Goal: Task Accomplishment & Management: Manage account settings

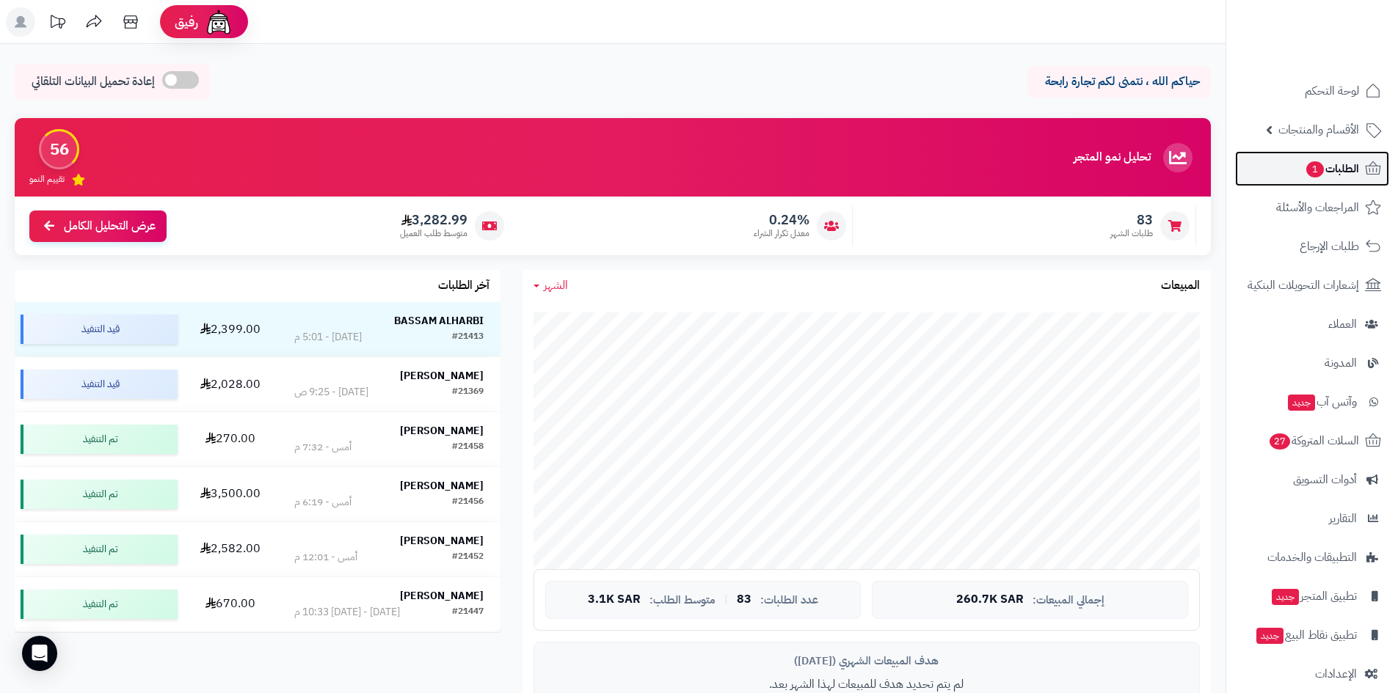
click at [1307, 167] on span "1" at bounding box center [1315, 169] width 18 height 16
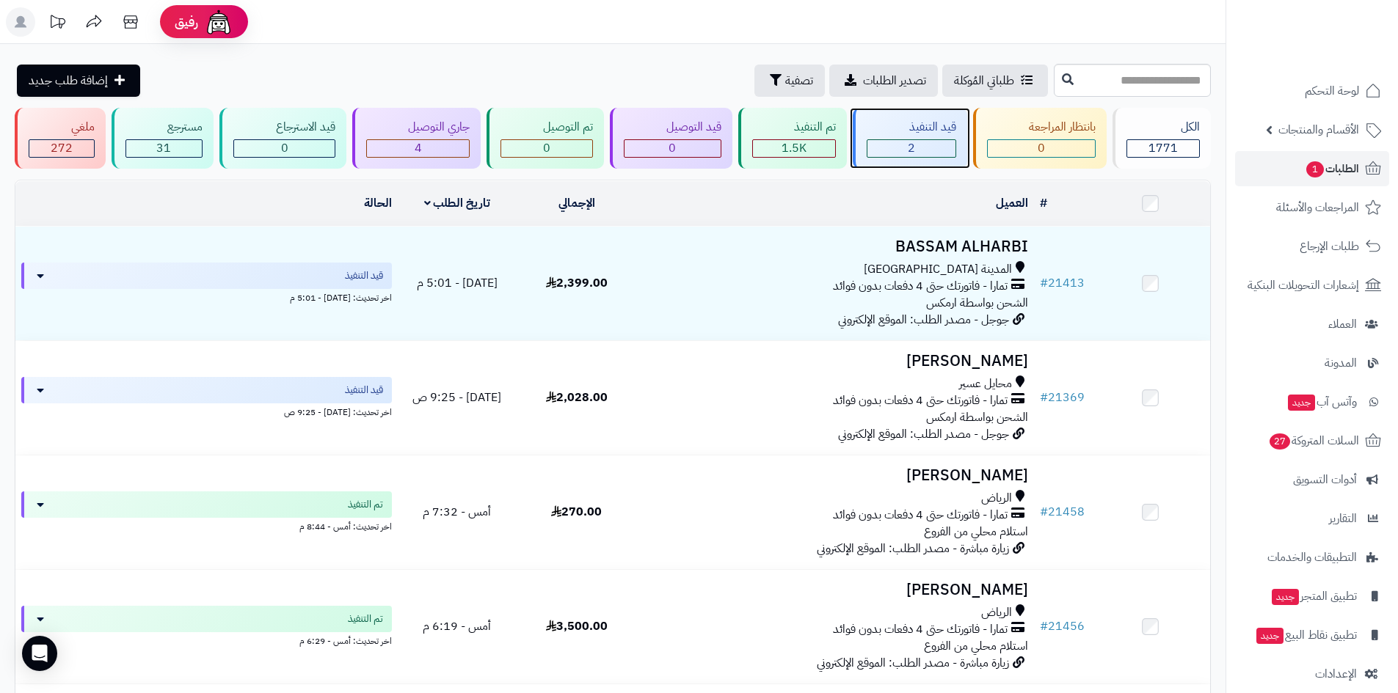
click at [912, 136] on div "قيد التنفيذ 2" at bounding box center [910, 138] width 114 height 61
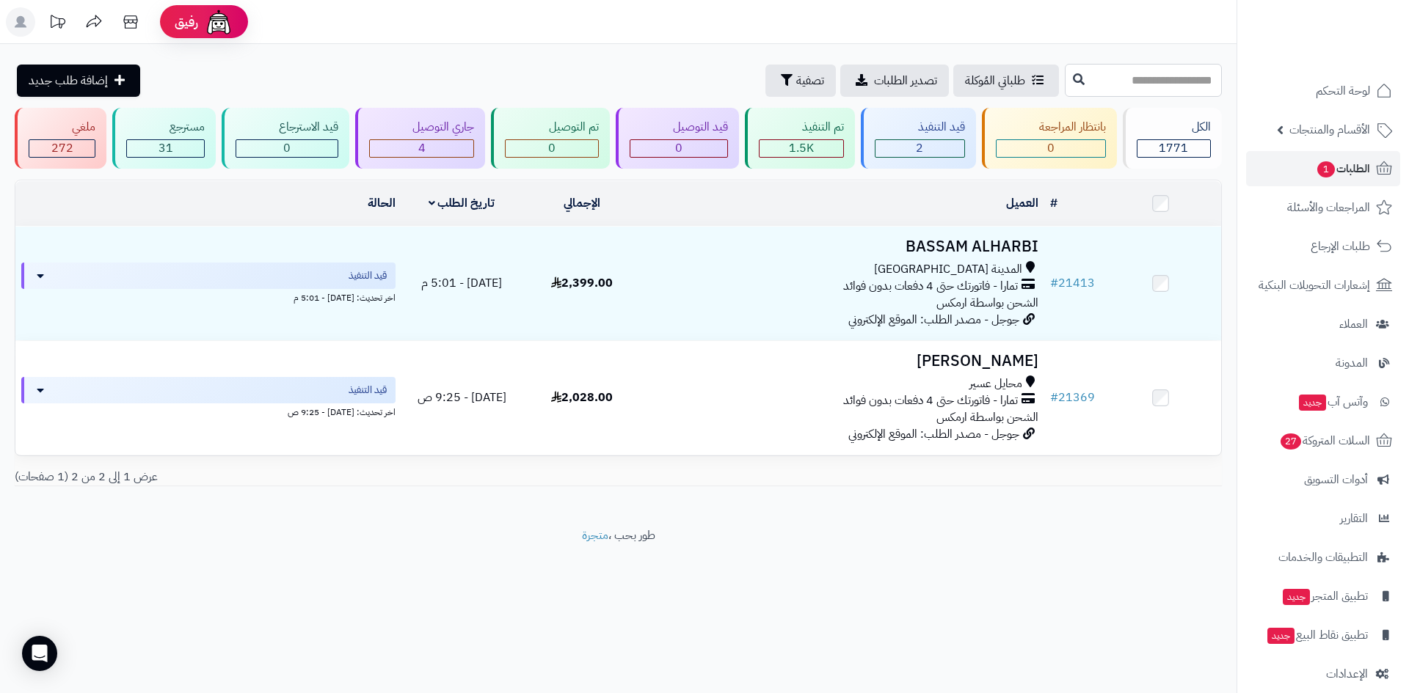
click at [1137, 81] on input "text" at bounding box center [1143, 80] width 157 height 33
paste input "*****"
type input "*****"
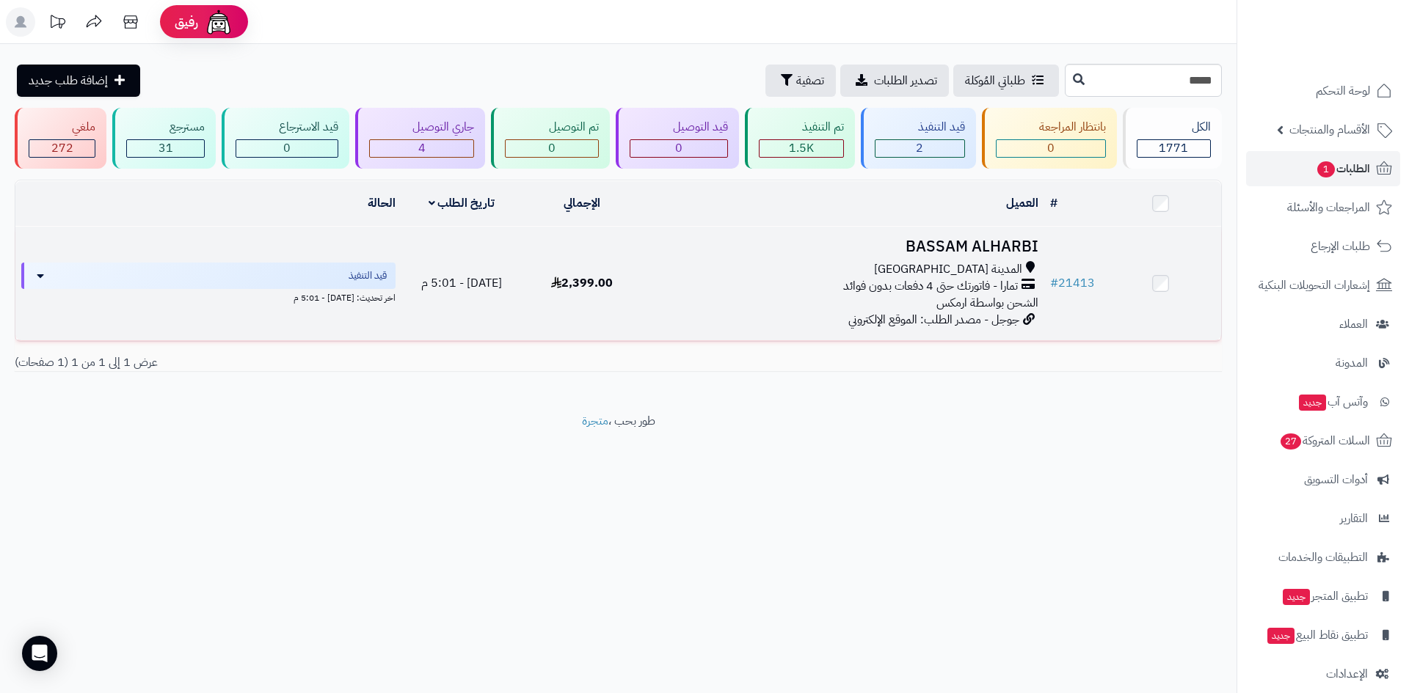
click at [995, 227] on td "BASSAM ALHARBI المدينة المنورة تمارا - فاتورتك حتى 4 دفعات بدون فوائد الشحن بوا…" at bounding box center [843, 284] width 401 height 114
click at [1013, 242] on h3 "BASSAM ALHARBI" at bounding box center [844, 246] width 390 height 17
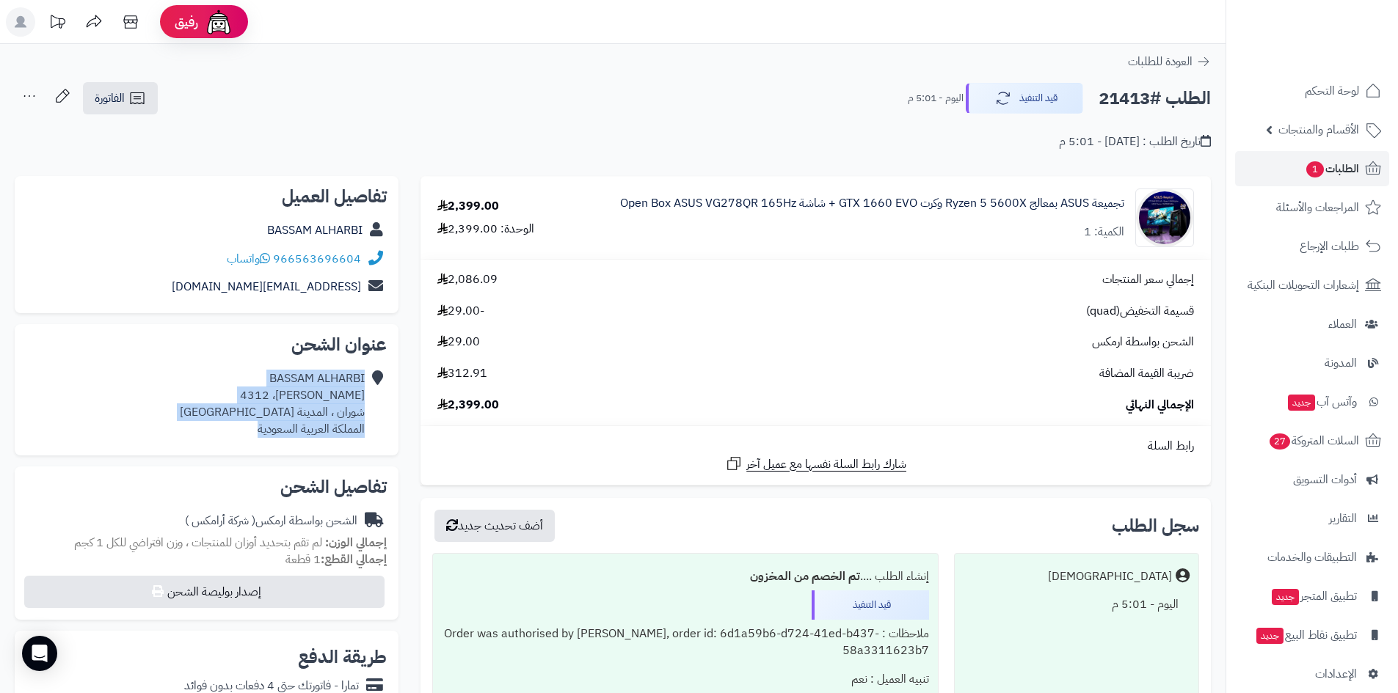
drag, startPoint x: 252, startPoint y: 434, endPoint x: 375, endPoint y: 379, distance: 135.0
click at [375, 379] on div "BASSAM ALHARBI [PERSON_NAME]، 4312 شوران ، المدينة [GEOGRAPHIC_DATA] المملكة ال…" at bounding box center [206, 404] width 360 height 79
copy div "BASSAM ALHARBI [PERSON_NAME]، 4312 شوران ، المدينة [GEOGRAPHIC_DATA] المملكة ال…"
drag, startPoint x: 285, startPoint y: 449, endPoint x: 285, endPoint y: 441, distance: 8.1
click at [285, 449] on div "عنوان الشحن BASSAM ALHARBI صلاح الدين الايوبي، 4312 شوران ، المدينة المنورة الم…" at bounding box center [207, 389] width 384 height 131
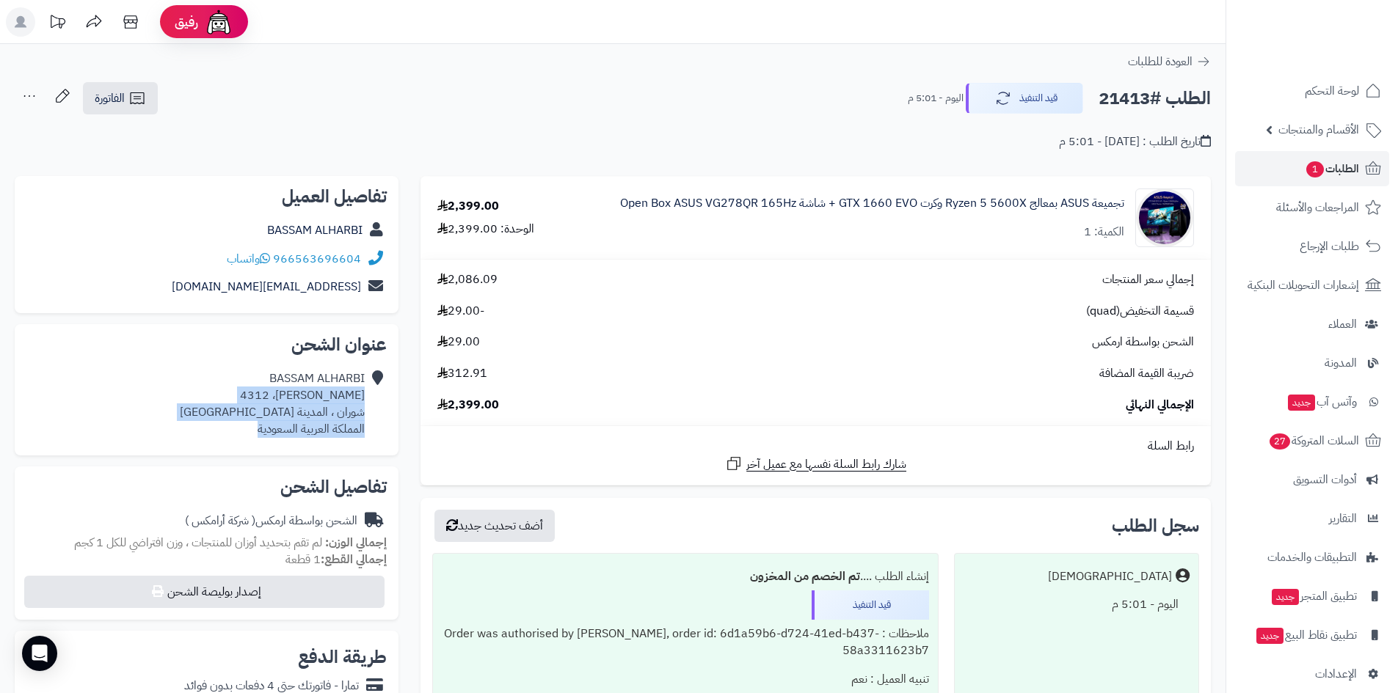
drag, startPoint x: 239, startPoint y: 429, endPoint x: 362, endPoint y: 399, distance: 126.9
click at [362, 399] on div "BASSAM ALHARBI صلاح الدين الايوبي، 4312 شوران ، المدينة المنورة المملكة العربية…" at bounding box center [206, 404] width 360 height 79
copy div "صلاح الدين الايوبي، 4312 شوران ، المدينة المنورة المملكة العربية السعودية"
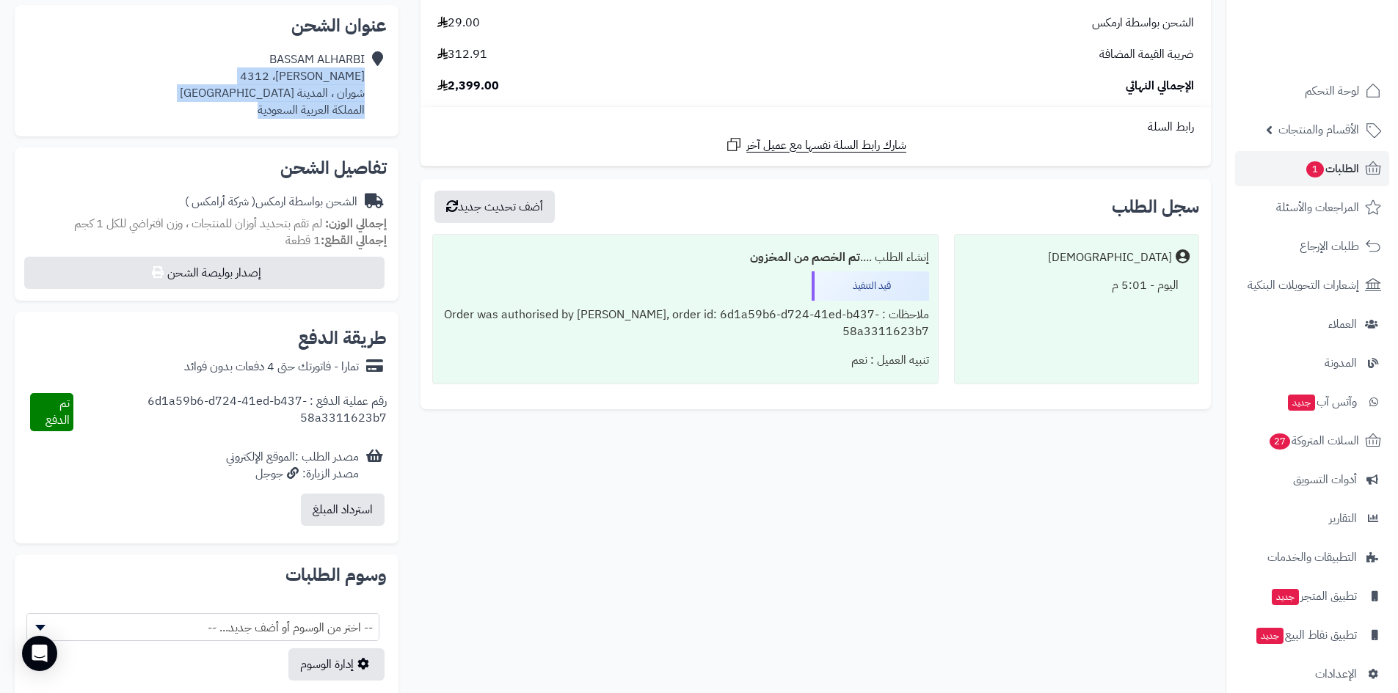
scroll to position [294, 0]
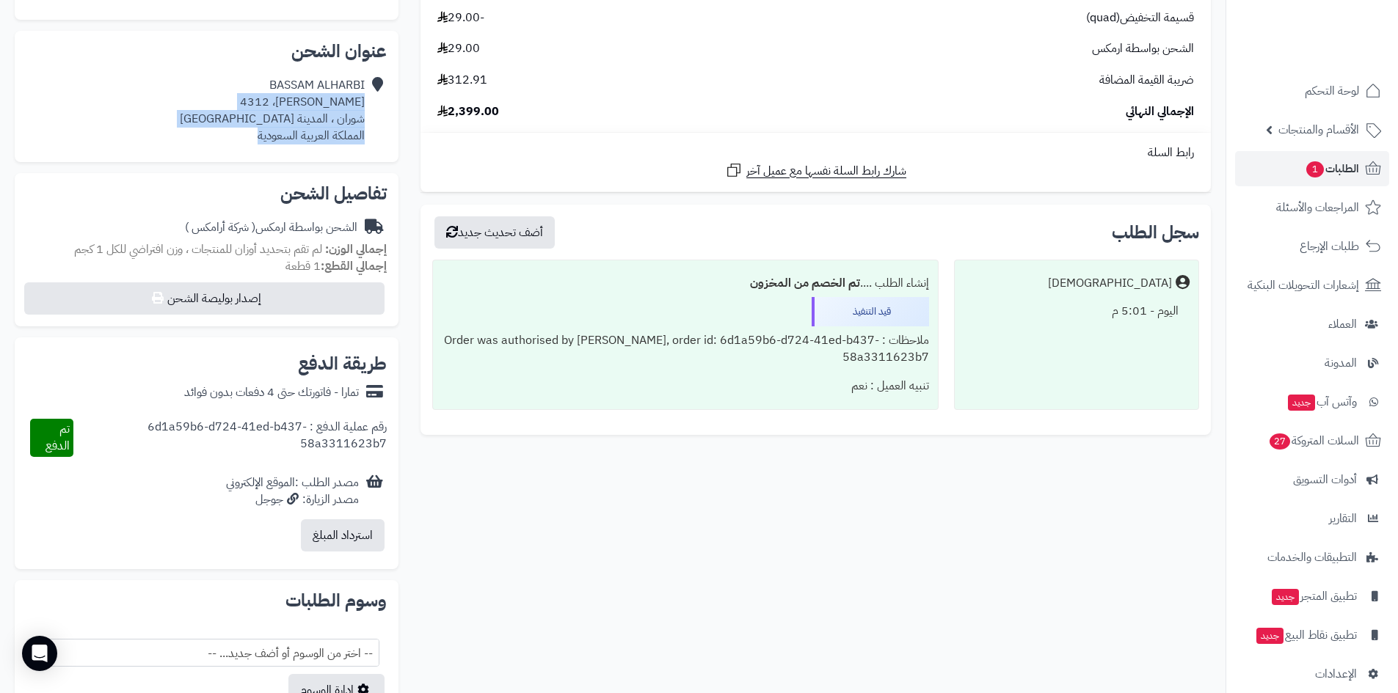
click at [354, 125] on div "BASSAM ALHARBI صلاح الدين الايوبي، 4312 شوران ، المدينة المنورة المملكة العربية…" at bounding box center [272, 110] width 185 height 67
click at [341, 123] on div "BASSAM ALHARBI صلاح الدين الايوبي، 4312 شوران ، المدينة المنورة المملكة العربية…" at bounding box center [272, 110] width 185 height 67
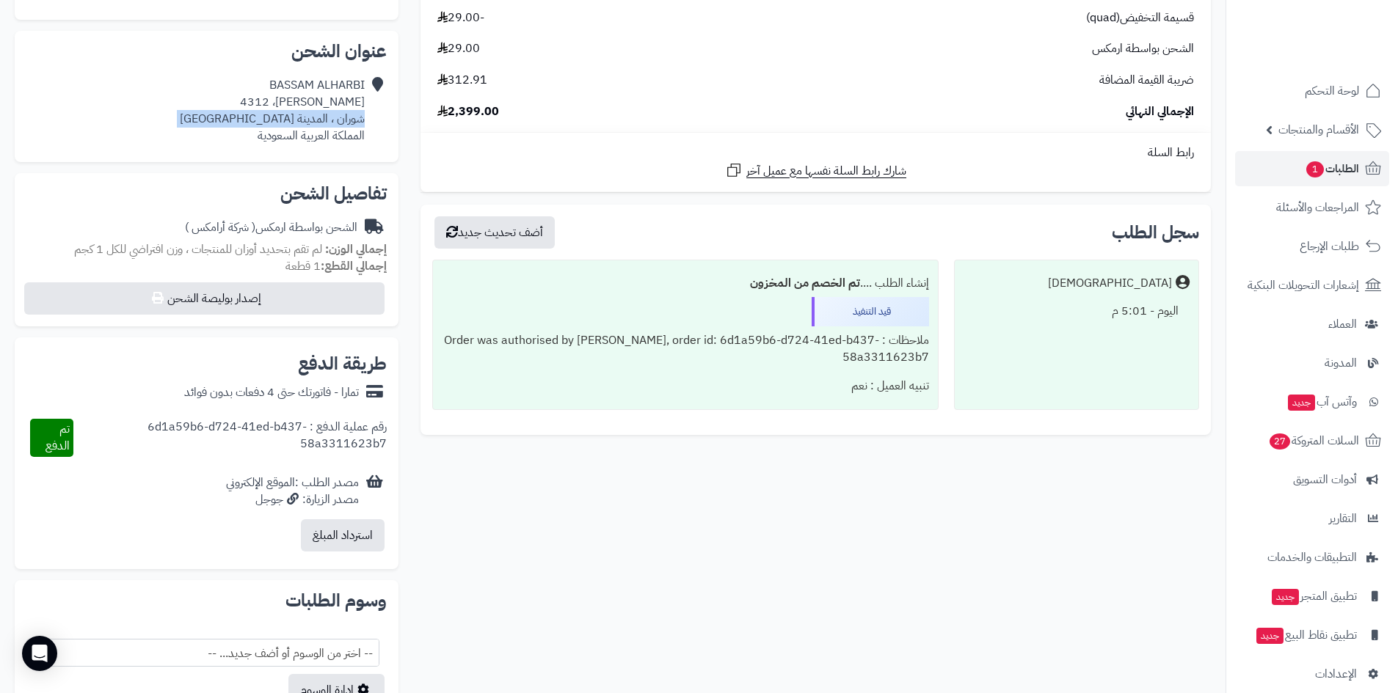
click at [362, 125] on div "BASSAM ALHARBI صلاح الدين الايوبي، 4312 شوران ، المدينة المنورة المملكة العربية…" at bounding box center [272, 110] width 185 height 67
click at [357, 123] on div "BASSAM ALHARBI صلاح الدين الايوبي، 4312 شوران ، المدينة المنورة المملكة العربية…" at bounding box center [272, 110] width 185 height 67
copy div "شوران"
click at [1328, 180] on link "الطلبات 1" at bounding box center [1312, 168] width 154 height 35
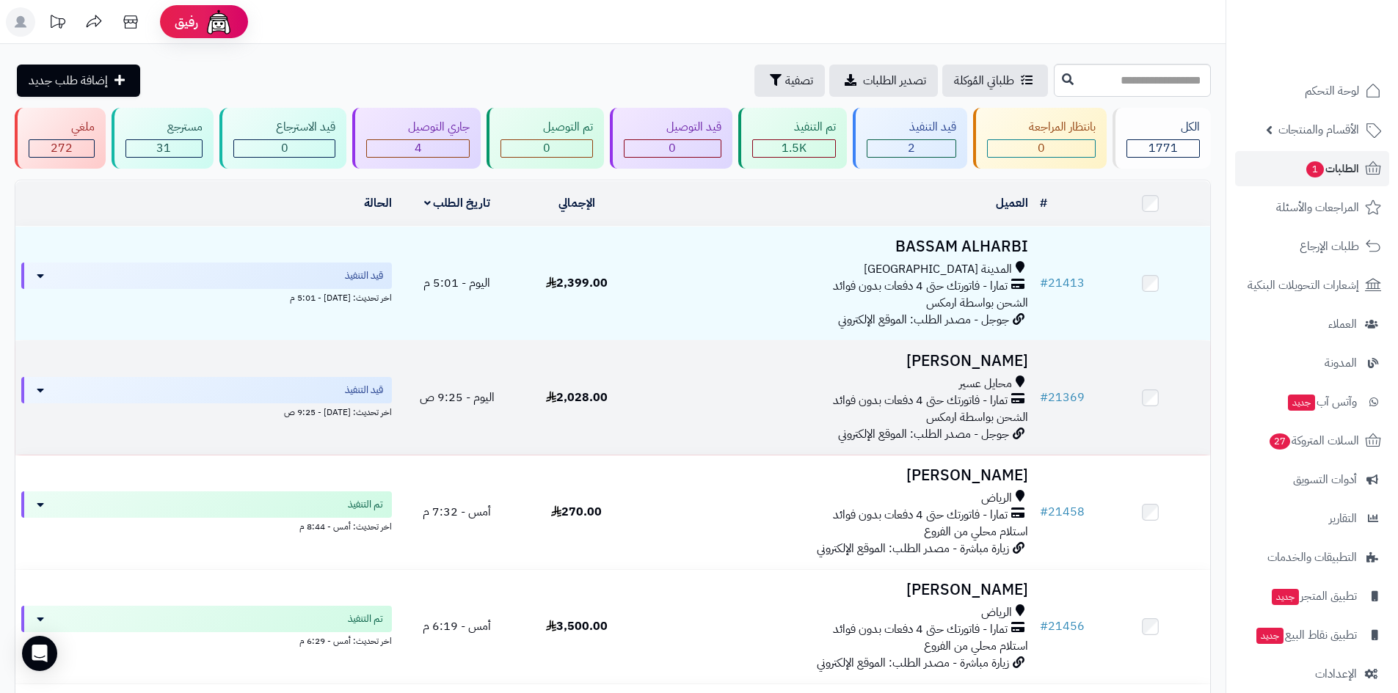
click at [1003, 354] on h3 "خالد عسيري" at bounding box center [835, 361] width 386 height 17
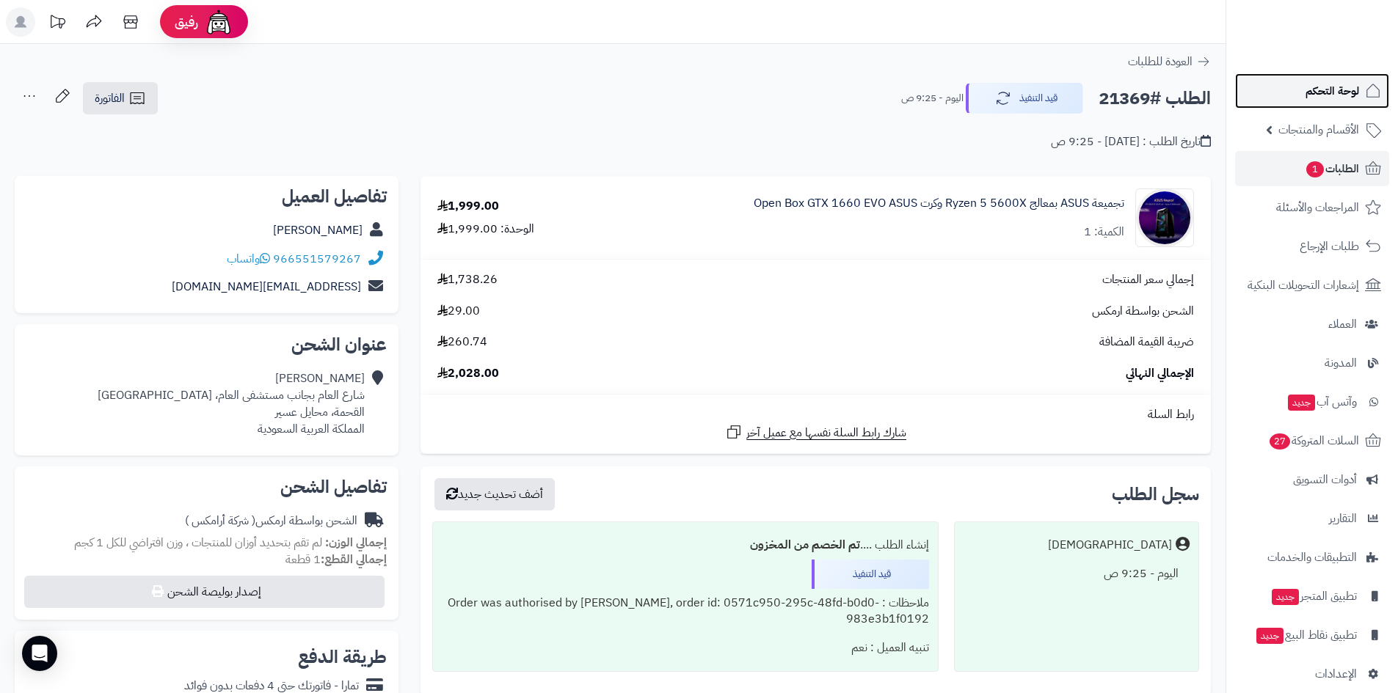
click at [1311, 75] on link "لوحة التحكم" at bounding box center [1312, 90] width 154 height 35
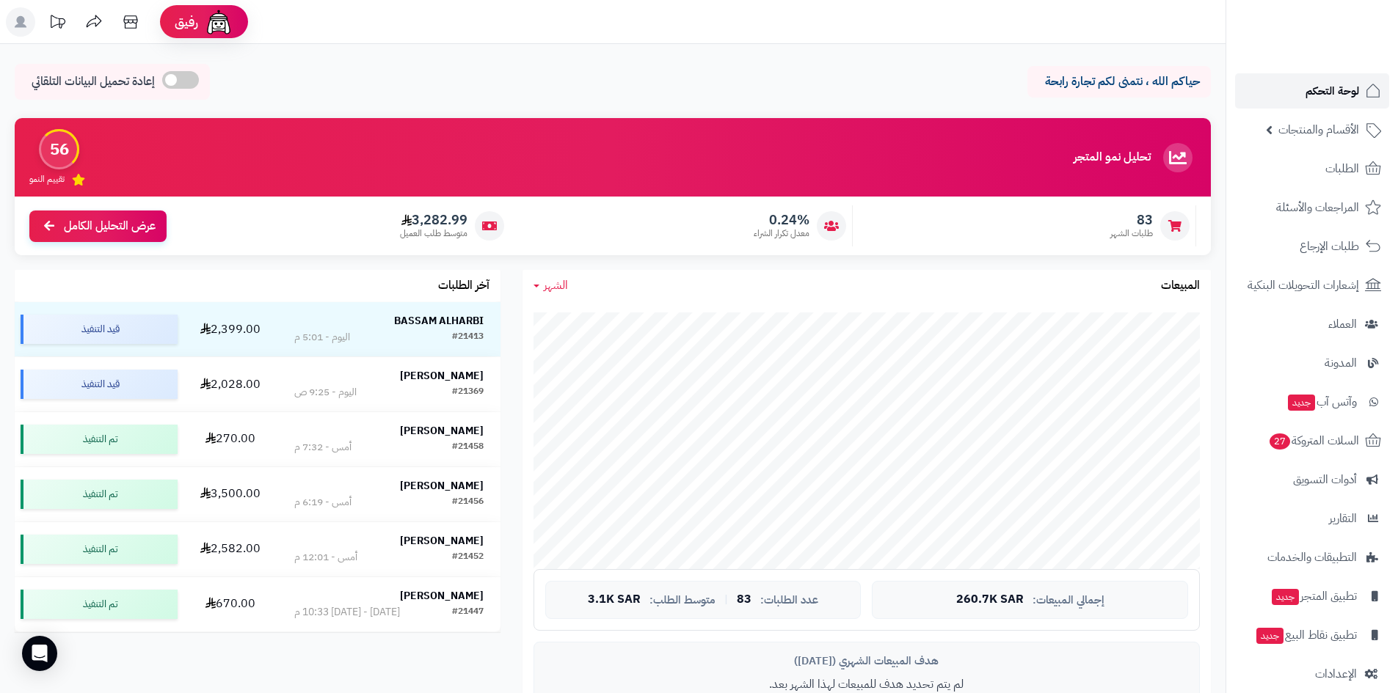
click at [1270, 89] on link "لوحة التحكم" at bounding box center [1312, 90] width 154 height 35
click at [1311, 171] on link "الطلبات" at bounding box center [1312, 168] width 154 height 35
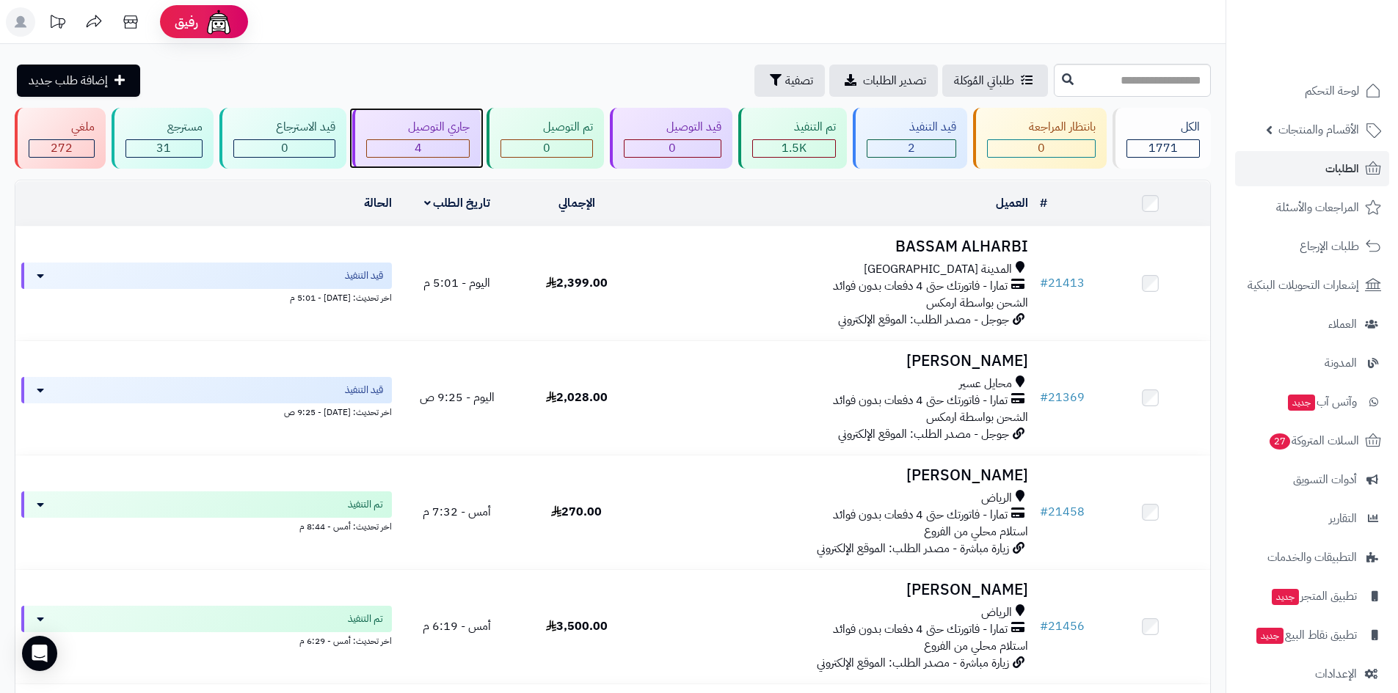
click at [423, 144] on div "4" at bounding box center [418, 148] width 103 height 17
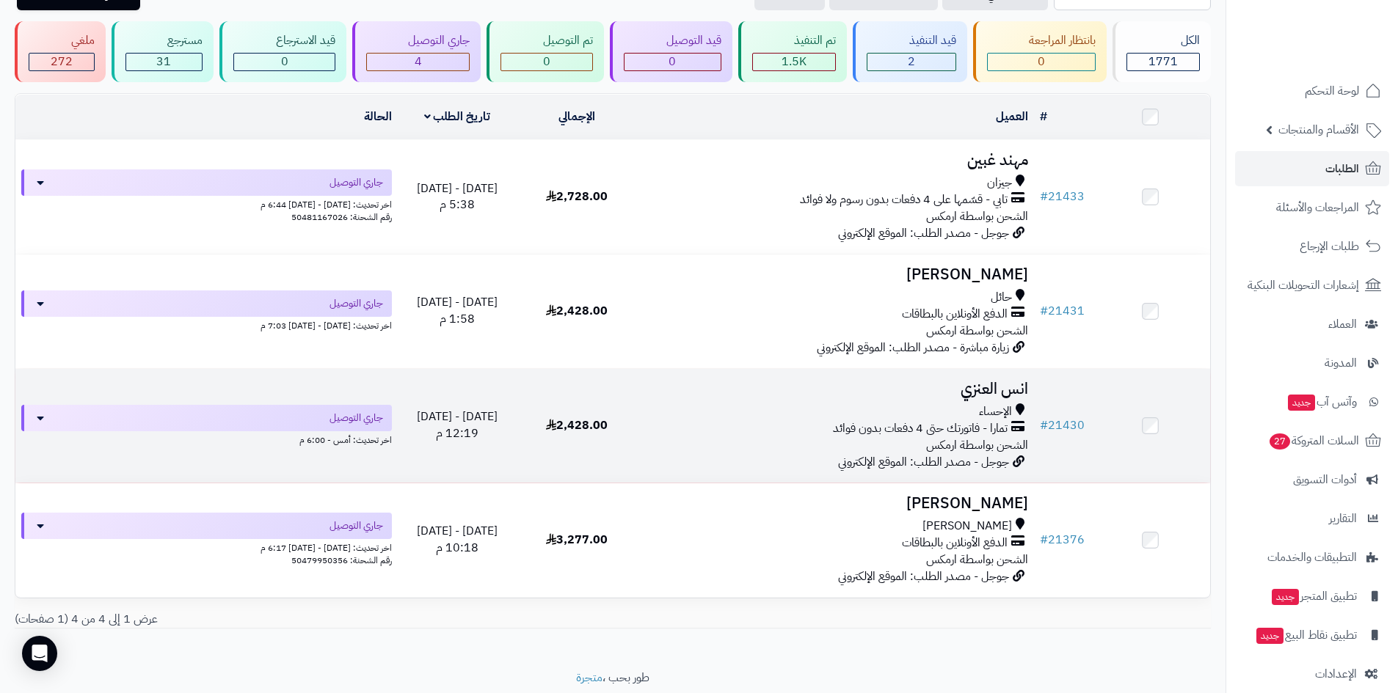
scroll to position [134, 0]
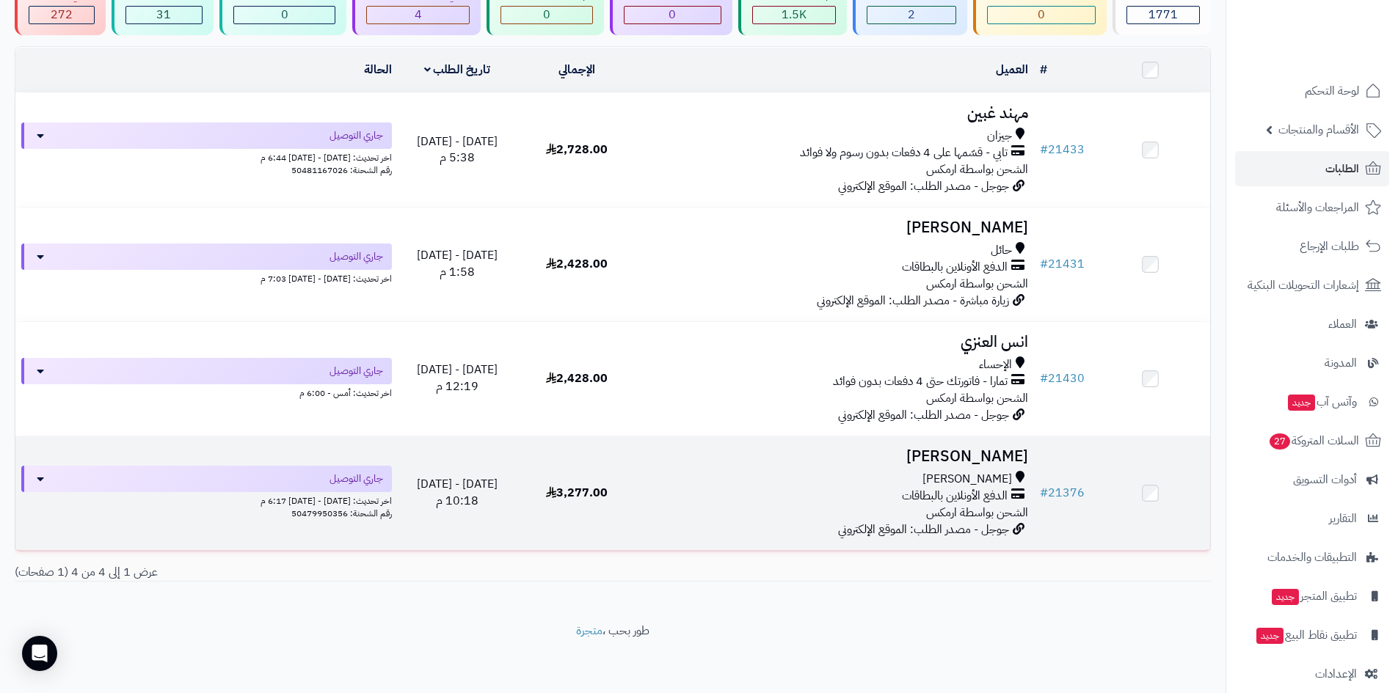
click at [981, 448] on h3 "[PERSON_NAME]" at bounding box center [835, 456] width 386 height 17
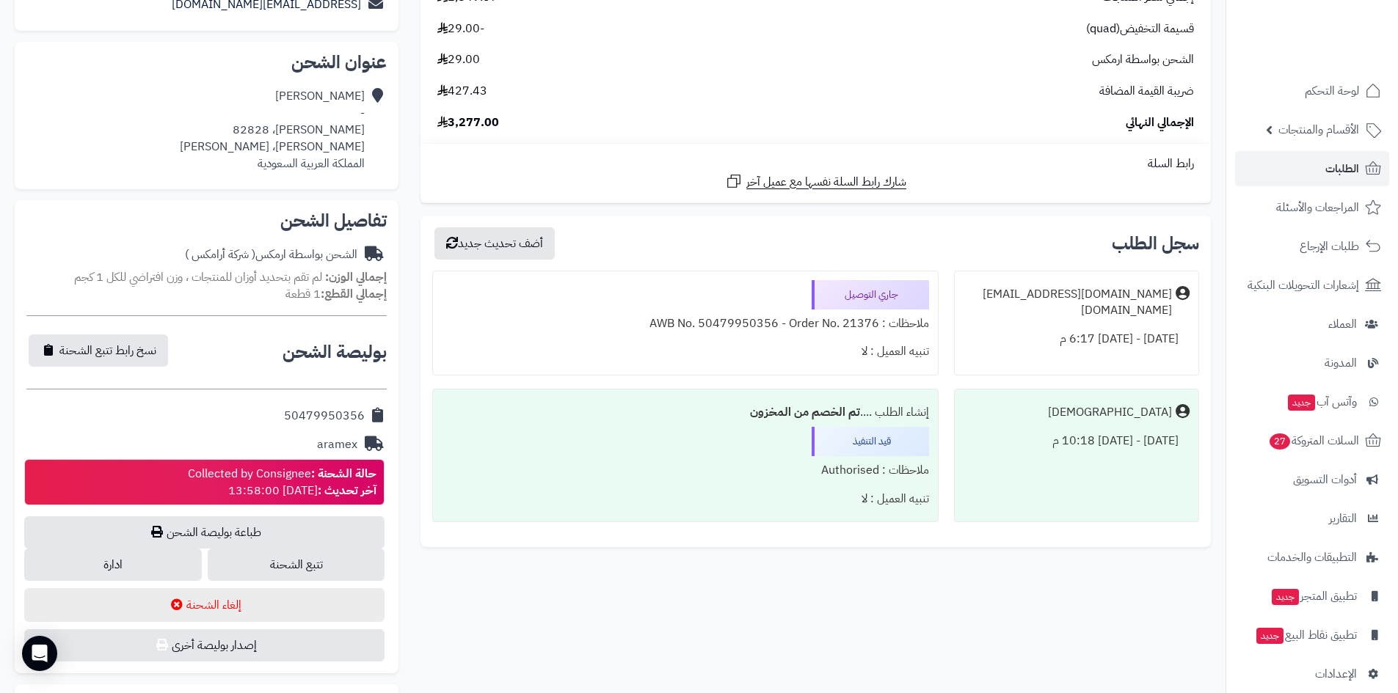
scroll to position [294, 0]
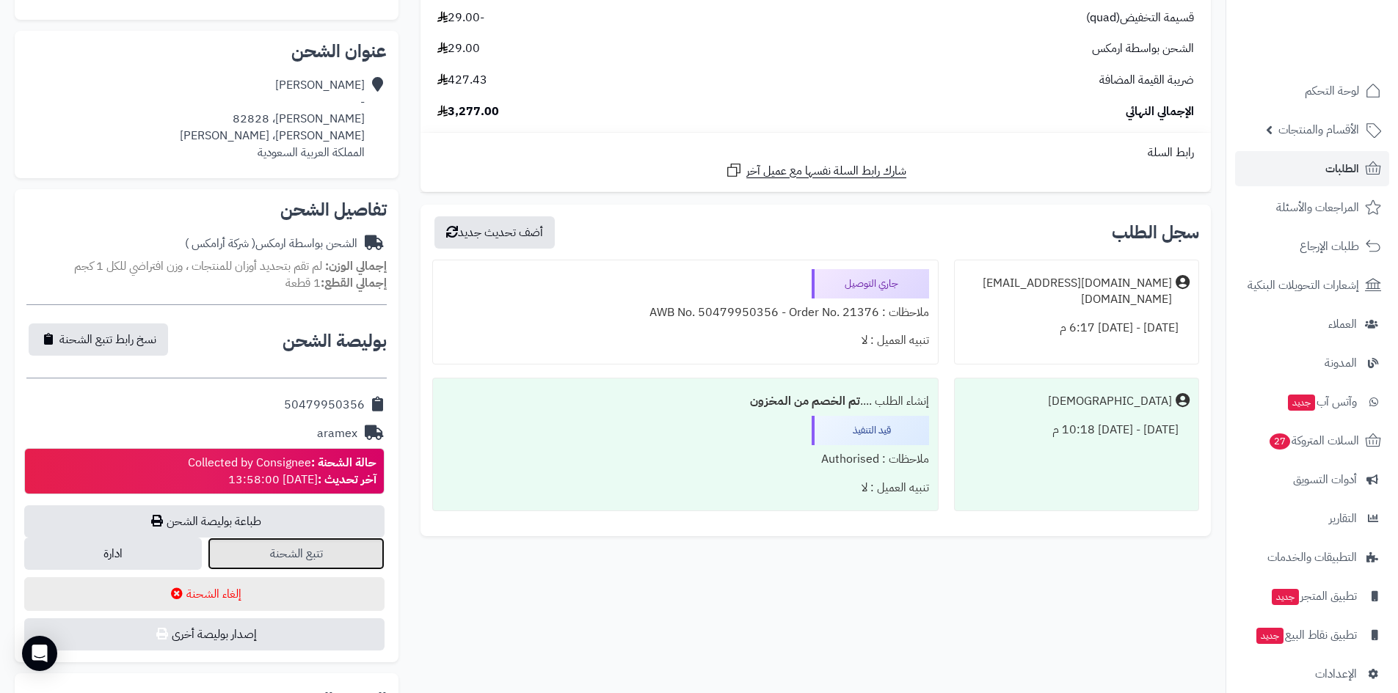
click at [324, 550] on link "تتبع الشحنة" at bounding box center [297, 554] width 178 height 32
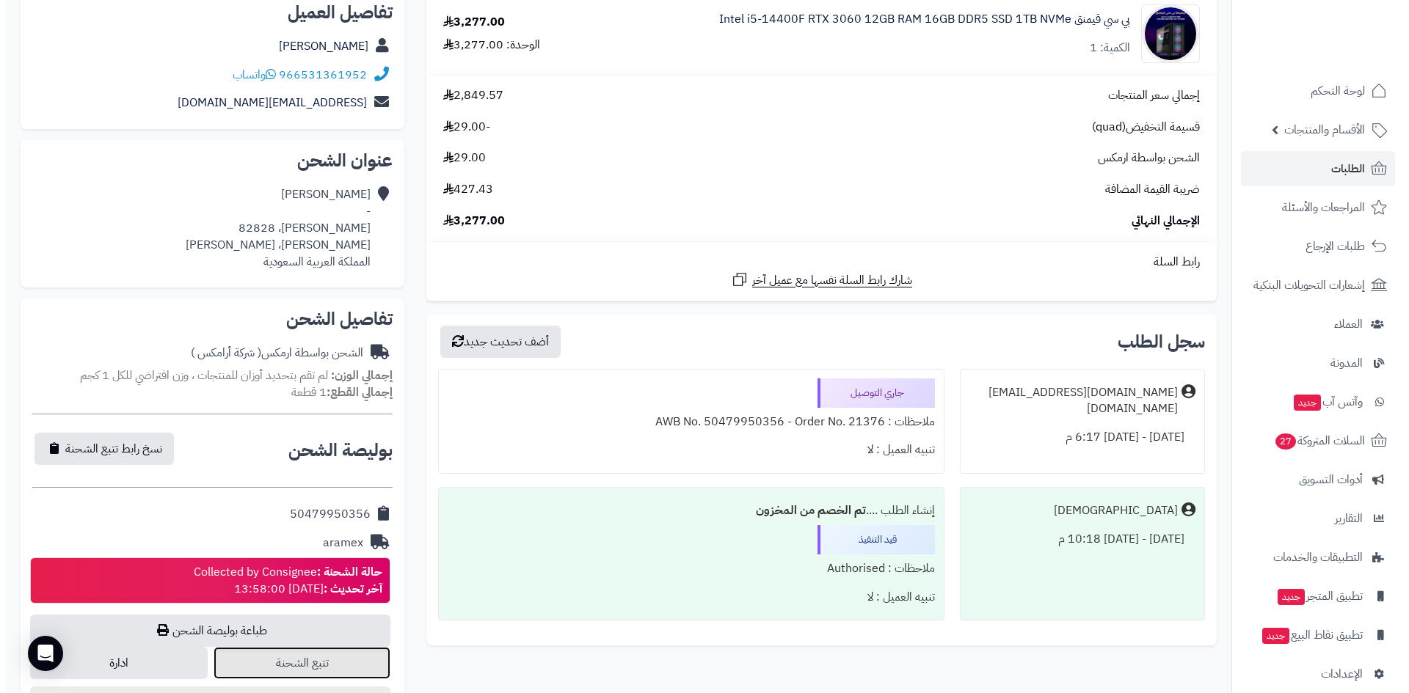
scroll to position [0, 0]
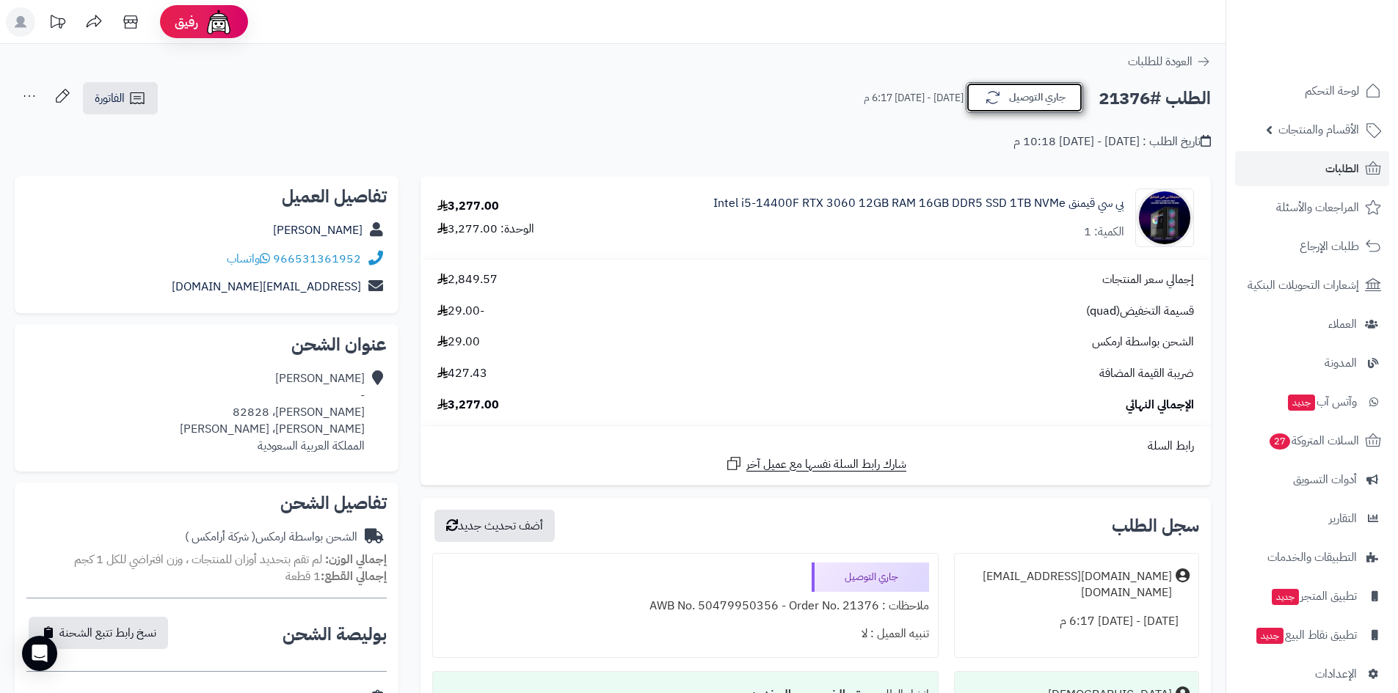
click at [1051, 97] on button "جاري التوصيل" at bounding box center [1024, 97] width 117 height 31
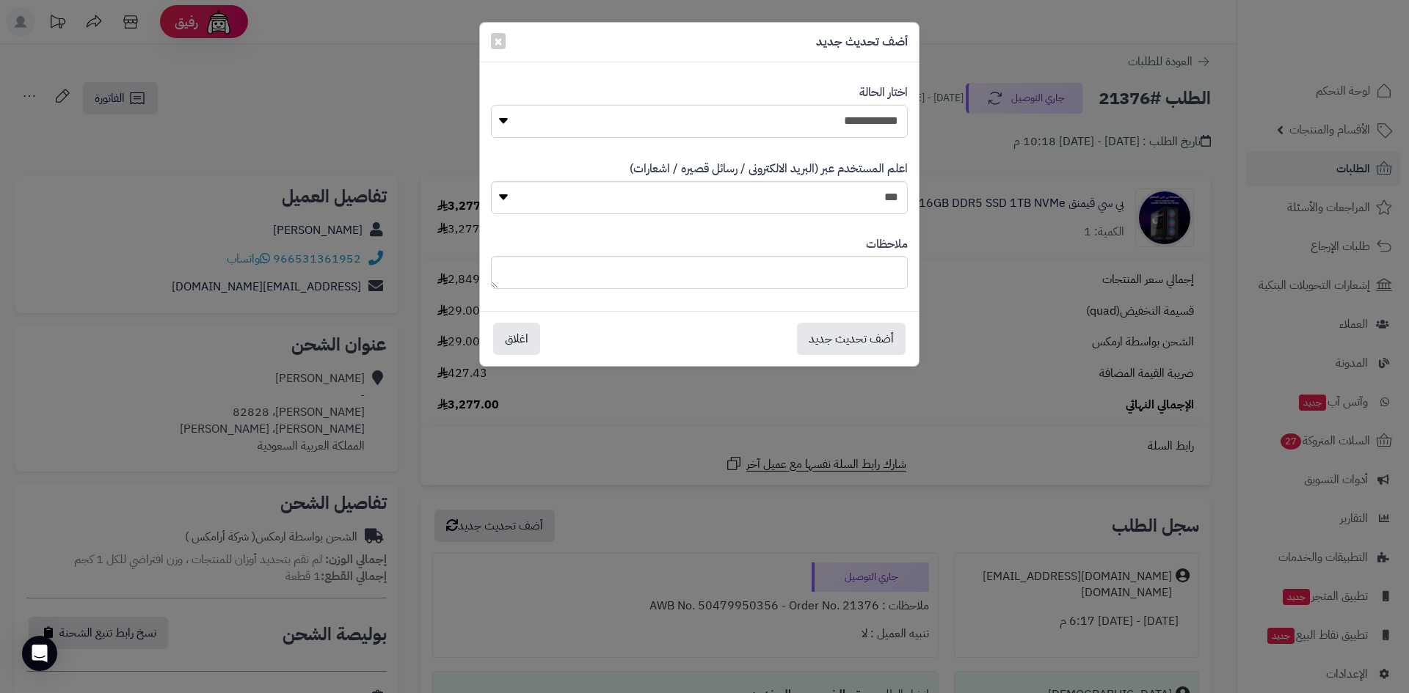
drag, startPoint x: 858, startPoint y: 126, endPoint x: 856, endPoint y: 136, distance: 9.8
click at [858, 126] on select "**********" at bounding box center [699, 121] width 417 height 33
select select "*"
click at [491, 105] on select "**********" at bounding box center [699, 121] width 417 height 33
click at [878, 345] on button "أضف تحديث جديد" at bounding box center [851, 338] width 109 height 32
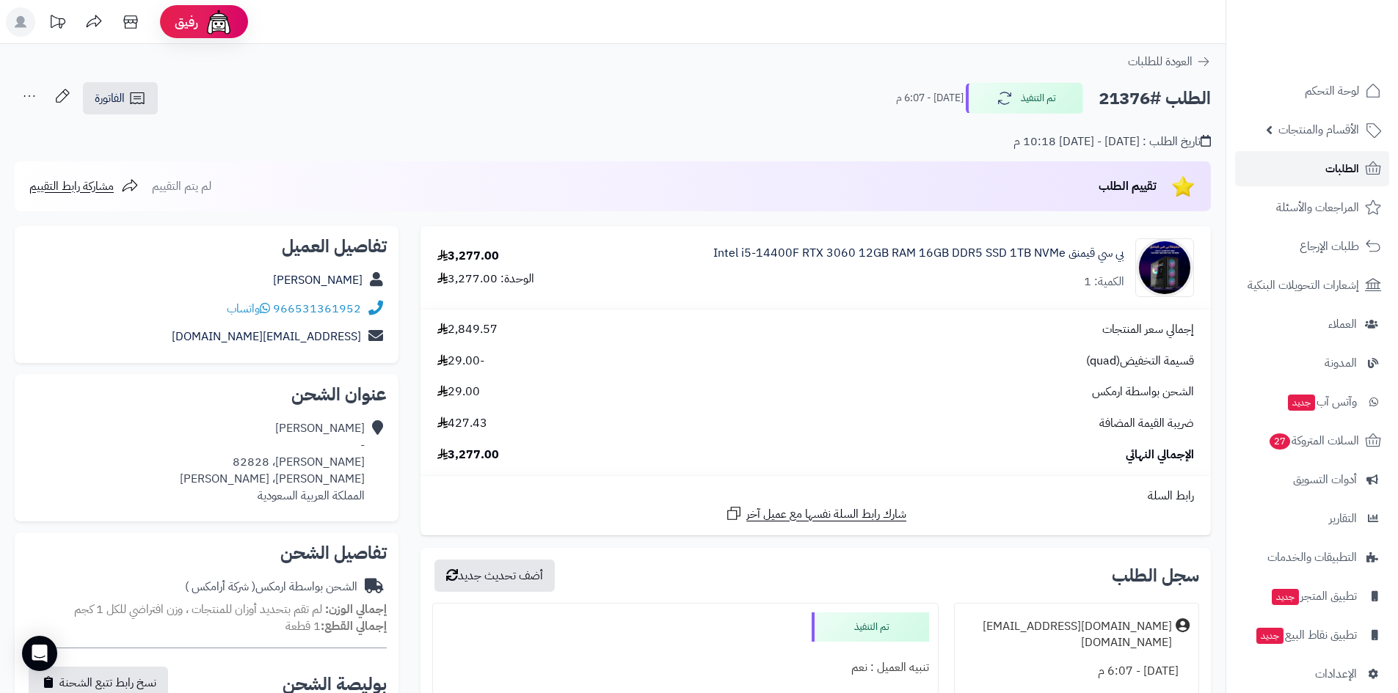
click at [1316, 164] on link "الطلبات" at bounding box center [1312, 168] width 154 height 35
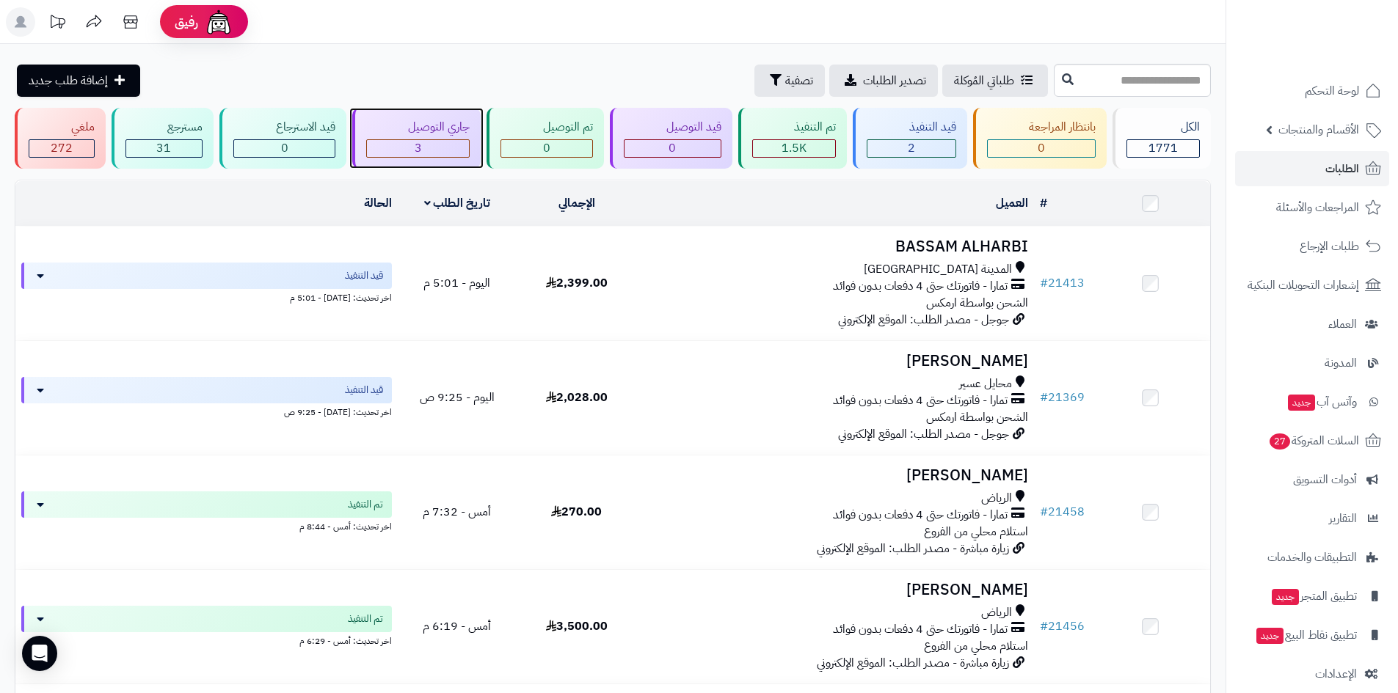
click at [432, 145] on div "3" at bounding box center [418, 148] width 103 height 17
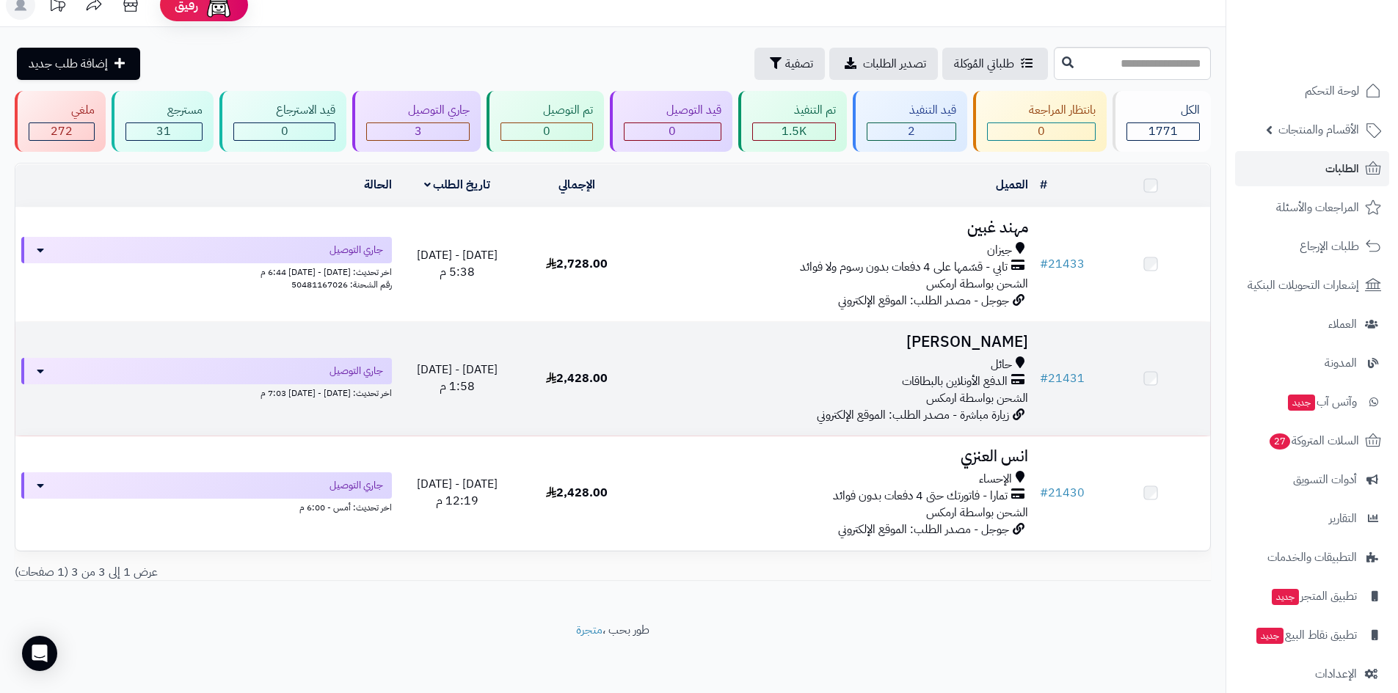
scroll to position [19, 0]
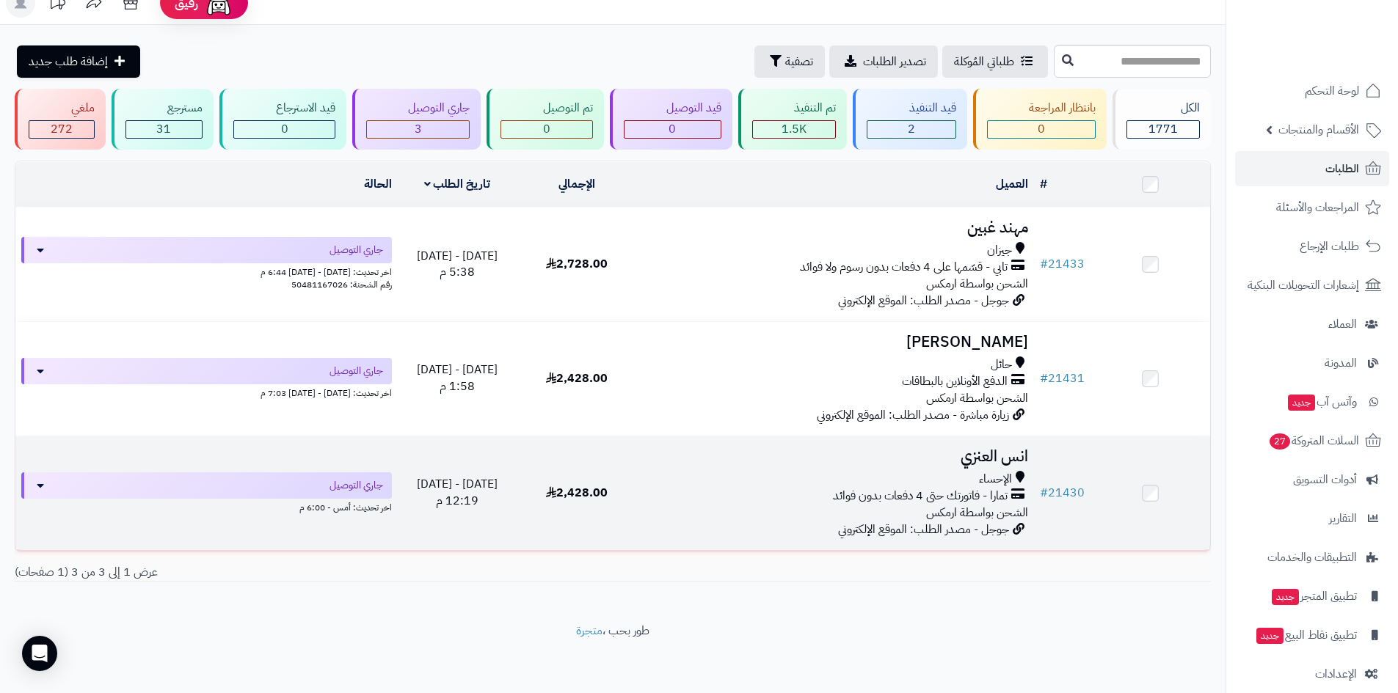
click at [980, 462] on h3 "انس العنزي" at bounding box center [835, 456] width 386 height 17
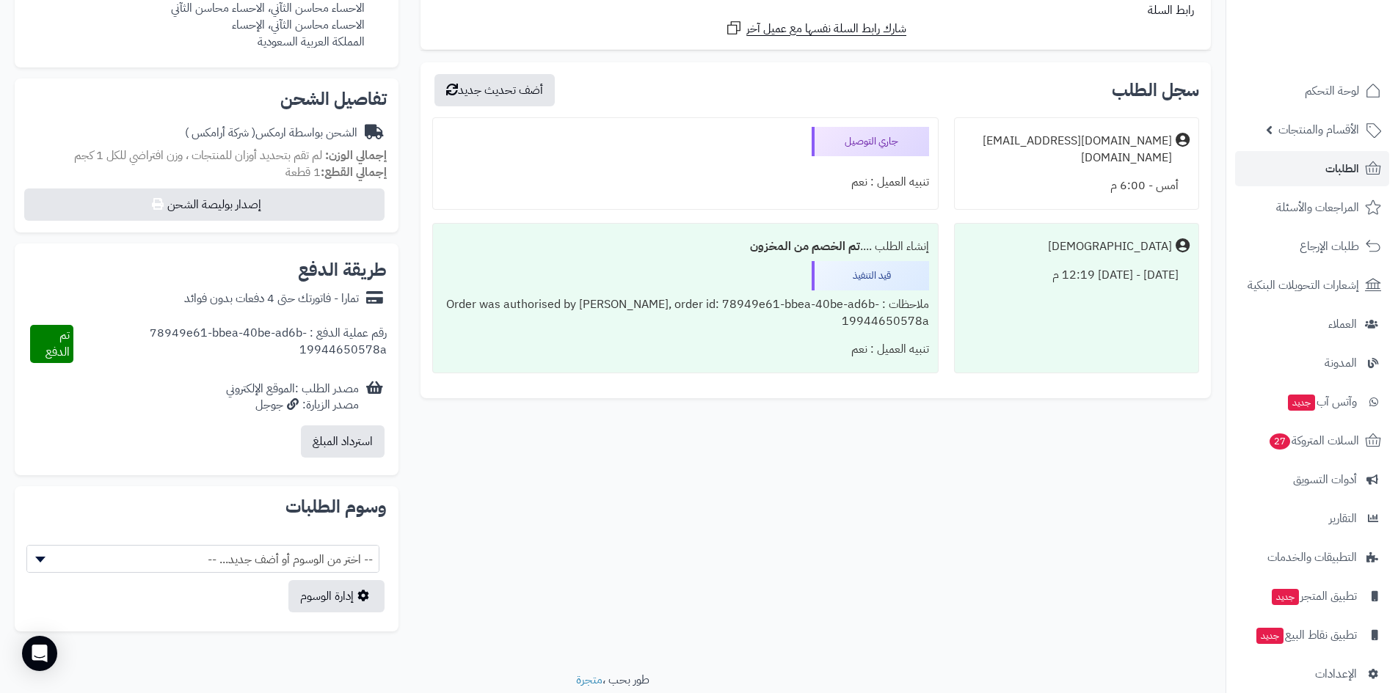
scroll to position [163, 0]
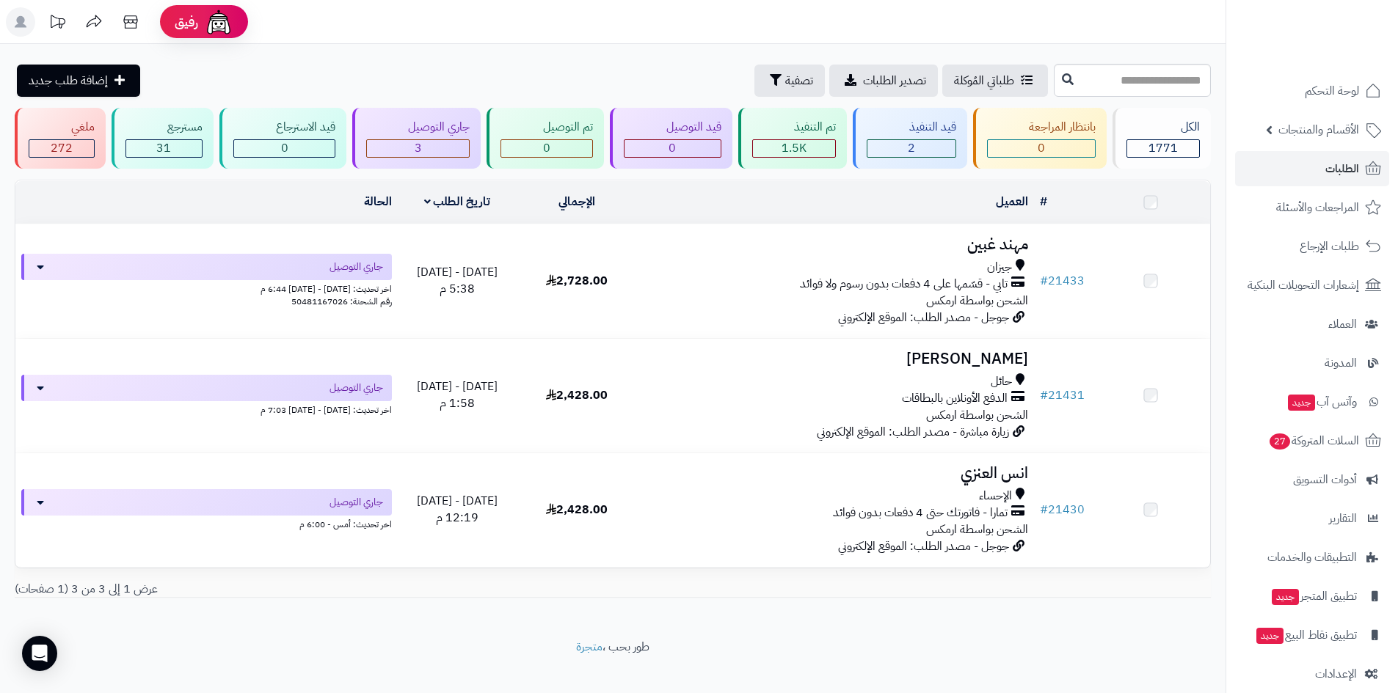
scroll to position [19, 0]
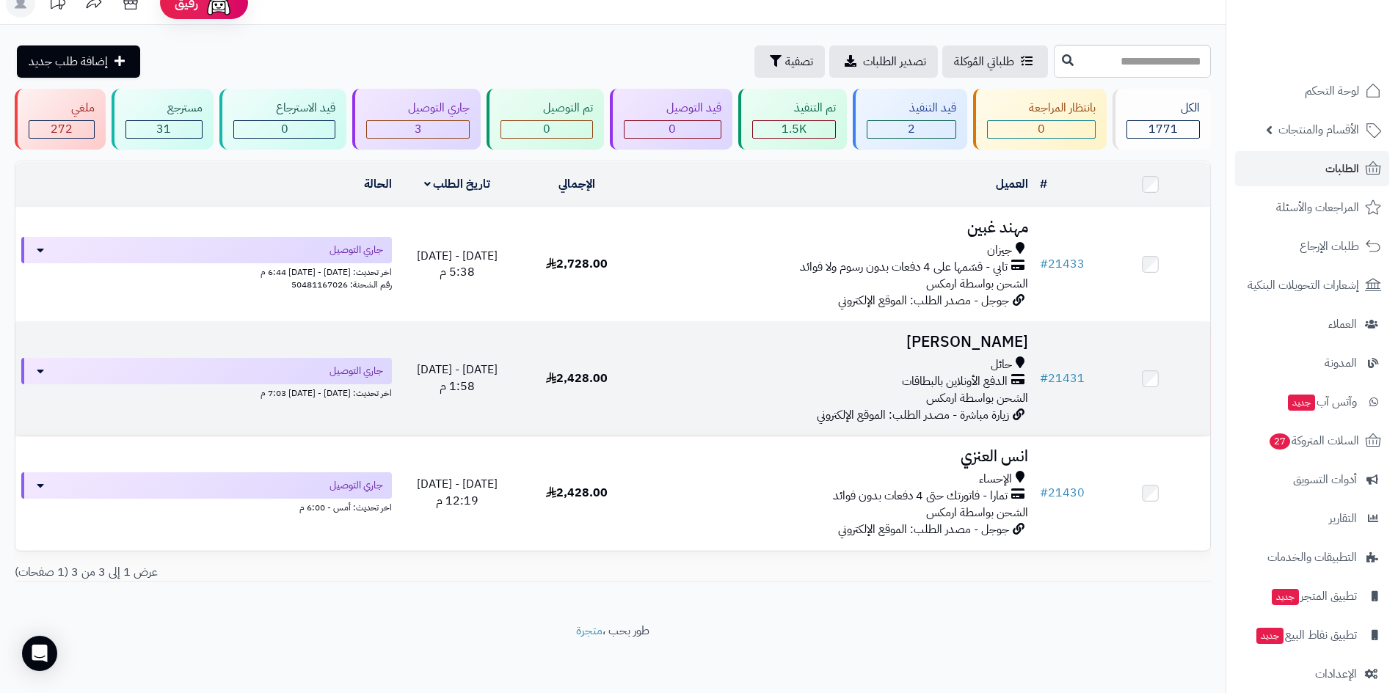
click at [1007, 343] on h3 "[PERSON_NAME]" at bounding box center [835, 342] width 386 height 17
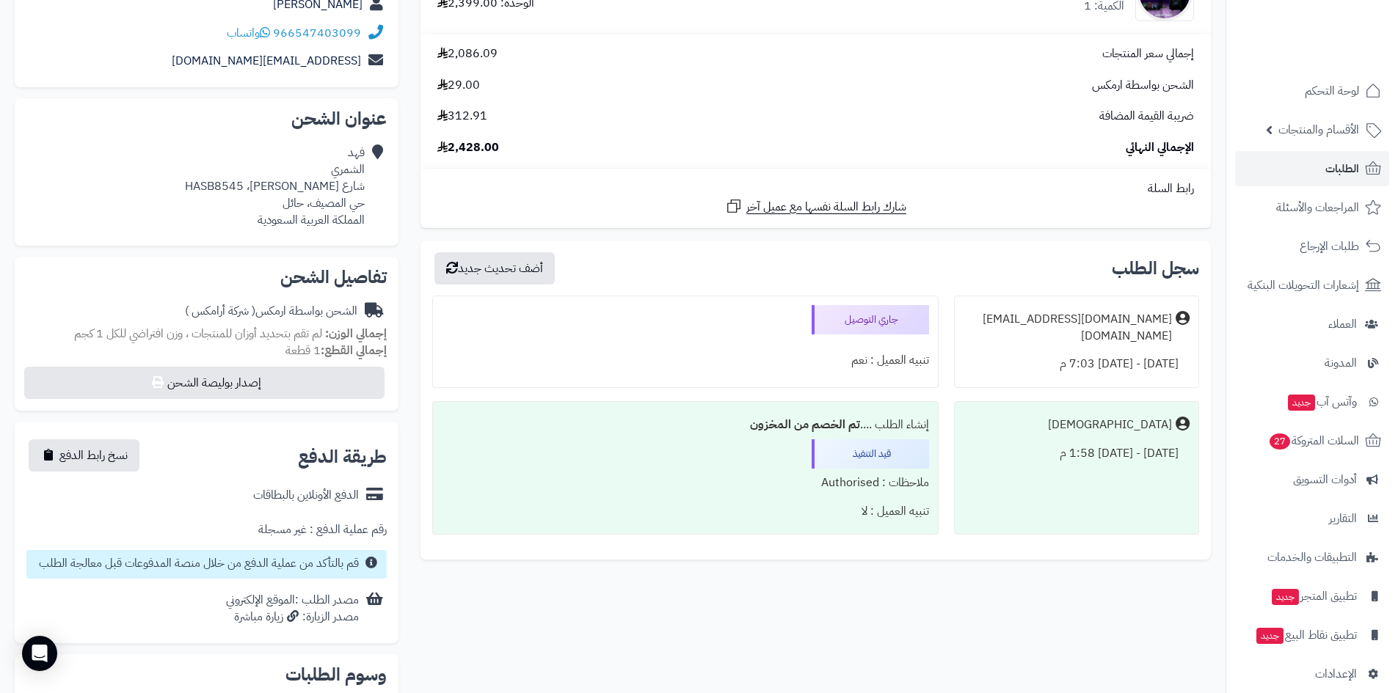
scroll to position [73, 0]
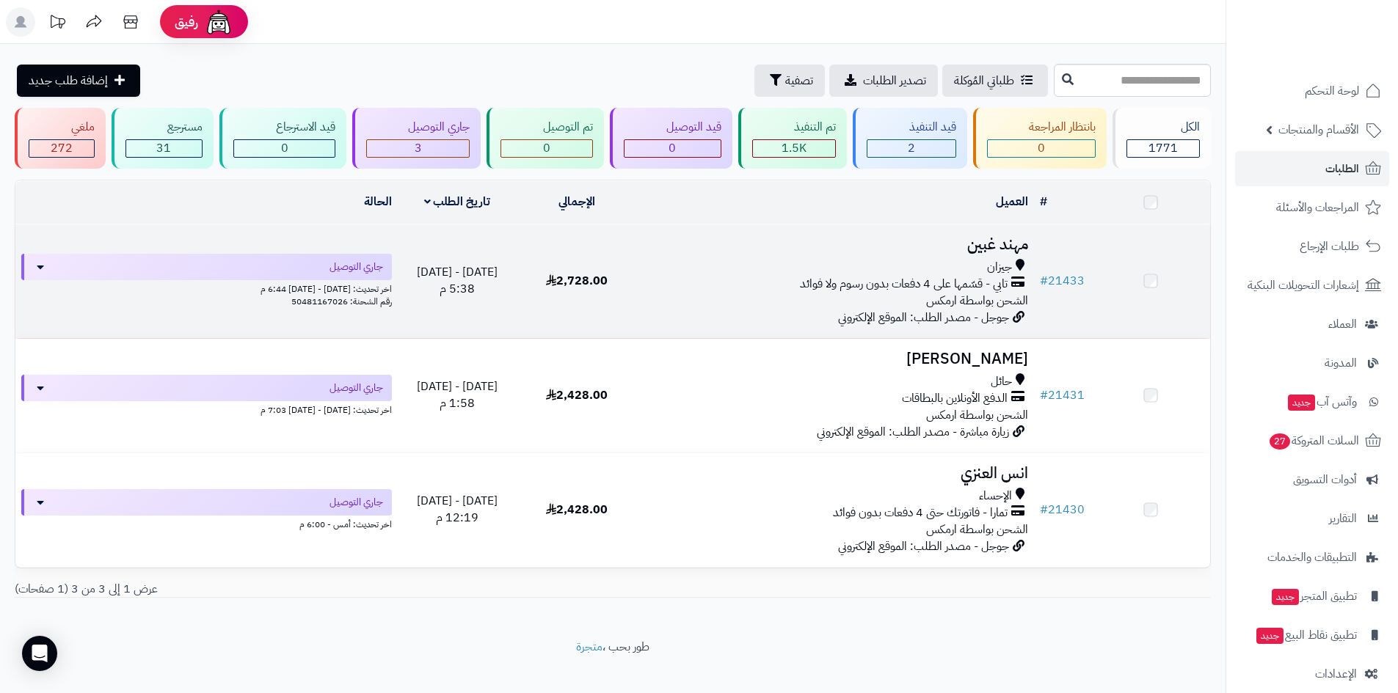
scroll to position [19, 0]
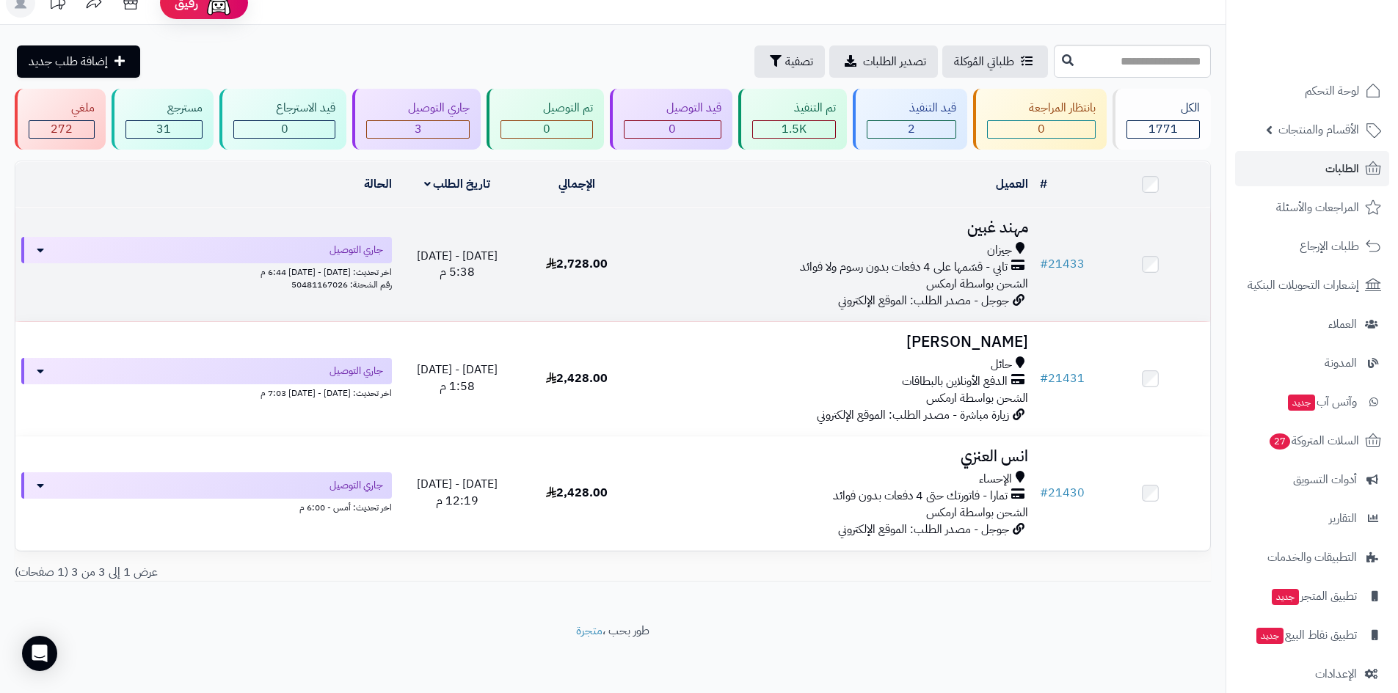
click at [817, 247] on div "جيزان" at bounding box center [835, 250] width 386 height 17
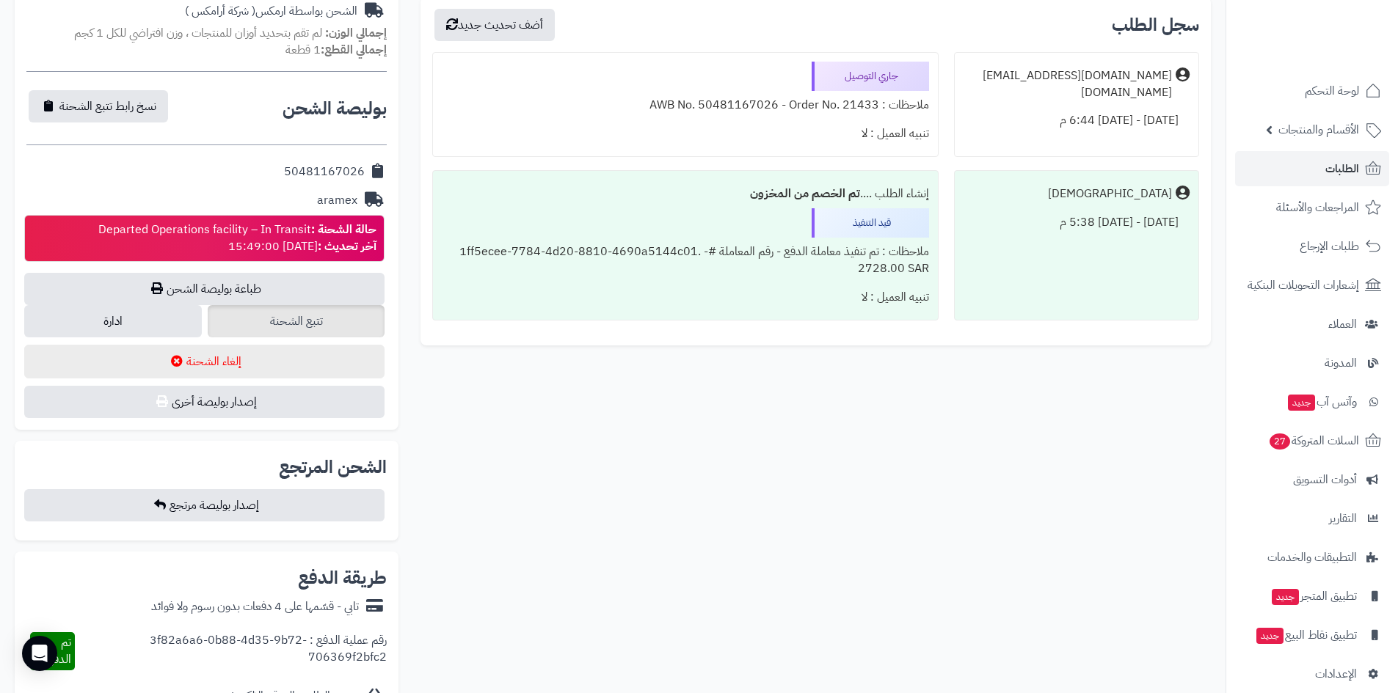
scroll to position [514, 0]
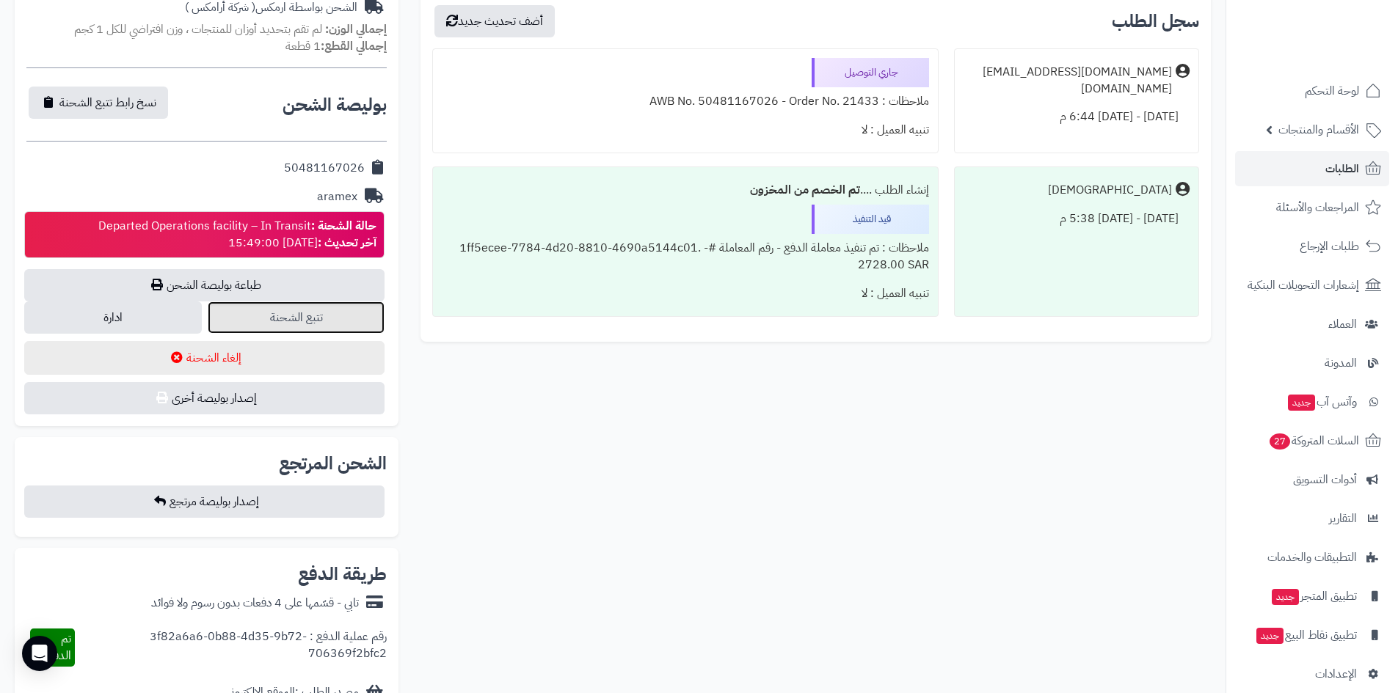
click at [361, 321] on link "تتبع الشحنة" at bounding box center [297, 318] width 178 height 32
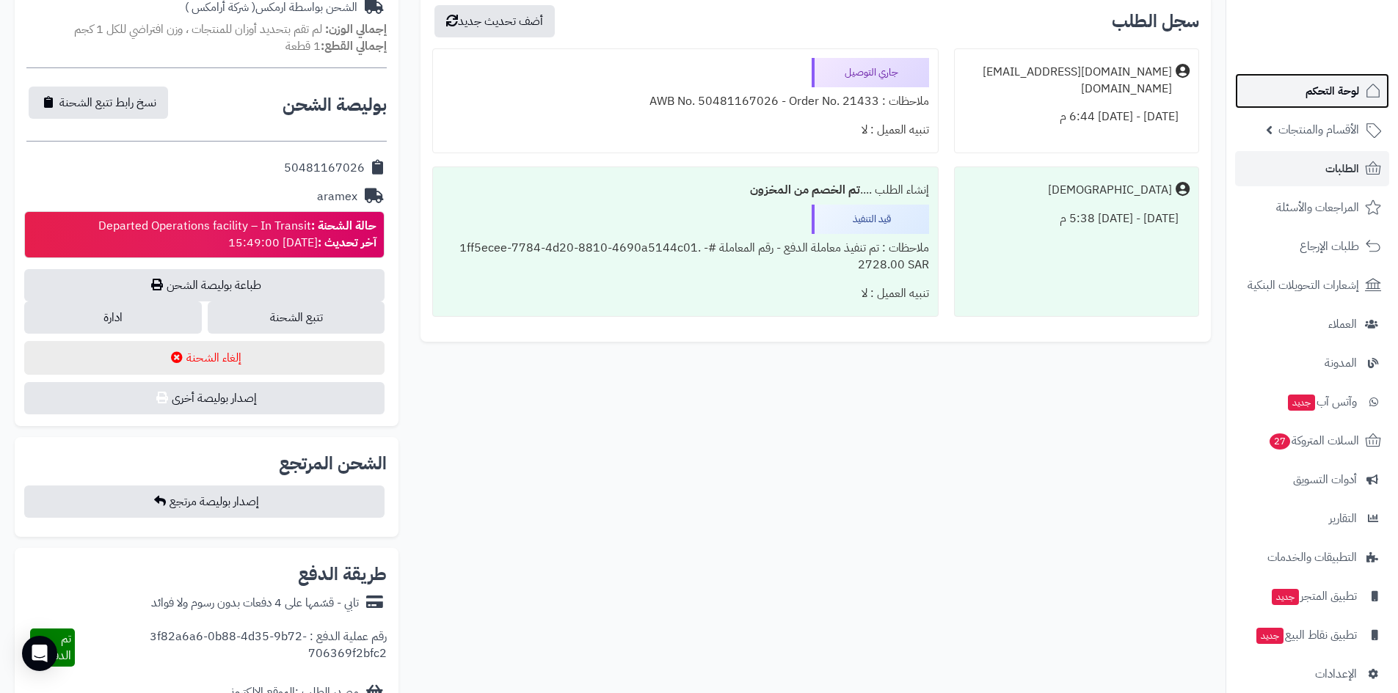
click at [1333, 94] on span "لوحة التحكم" at bounding box center [1332, 91] width 54 height 21
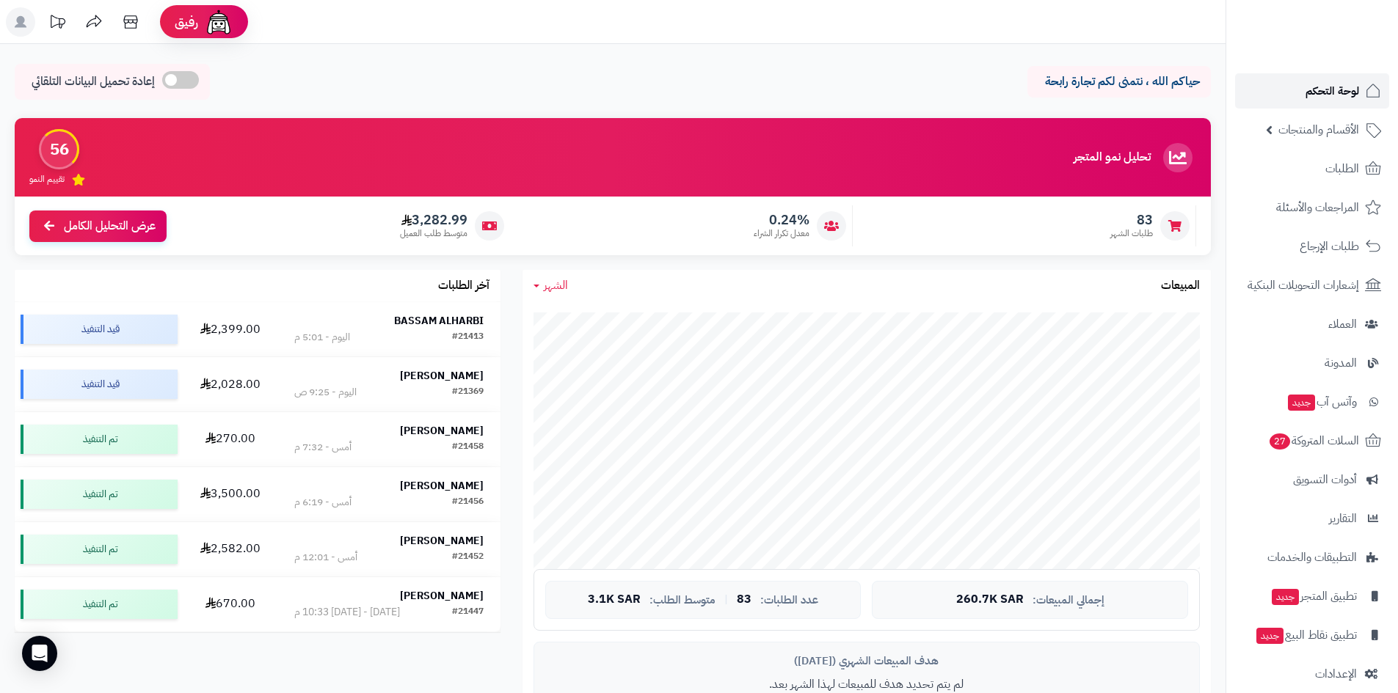
click at [1332, 89] on span "لوحة التحكم" at bounding box center [1332, 91] width 54 height 21
click at [1292, 90] on link "لوحة التحكم" at bounding box center [1312, 90] width 154 height 35
click at [1294, 90] on link "لوحة التحكم" at bounding box center [1312, 90] width 154 height 35
click at [1291, 82] on link "لوحة التحكم" at bounding box center [1312, 90] width 154 height 35
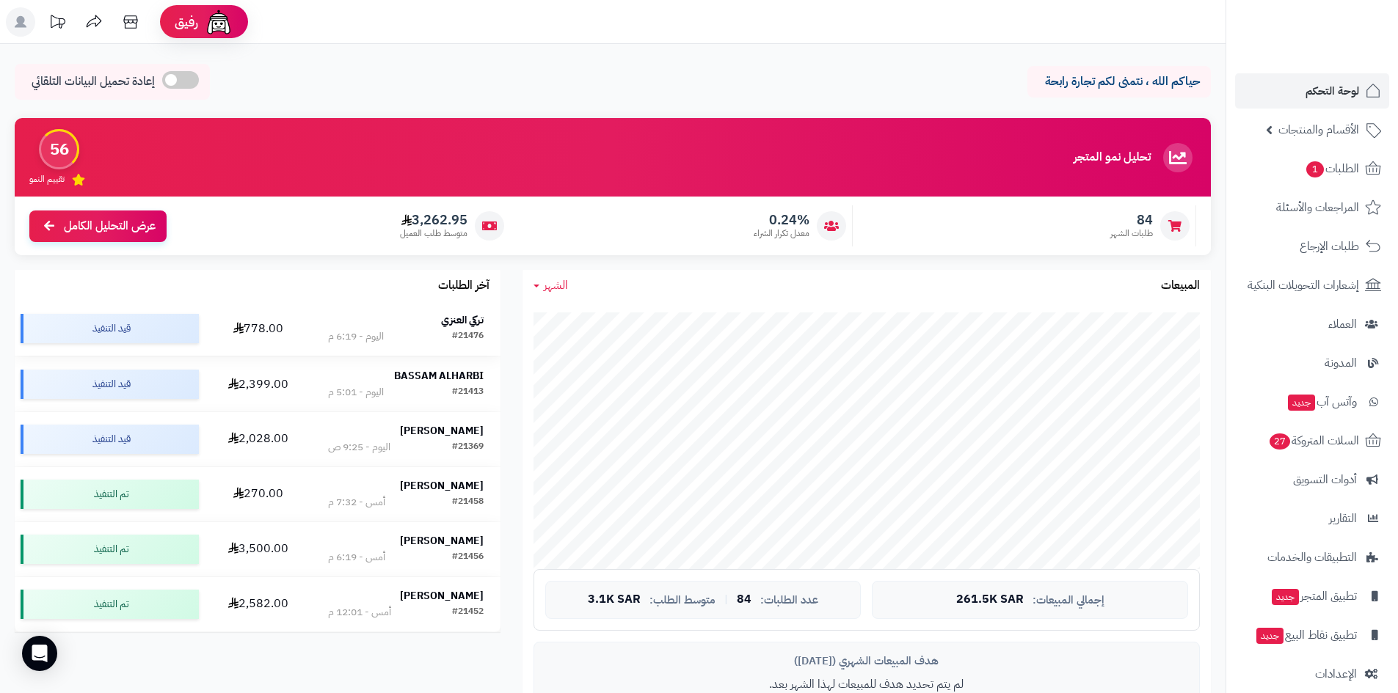
click at [447, 313] on strong "تركي العنزي" at bounding box center [462, 320] width 43 height 15
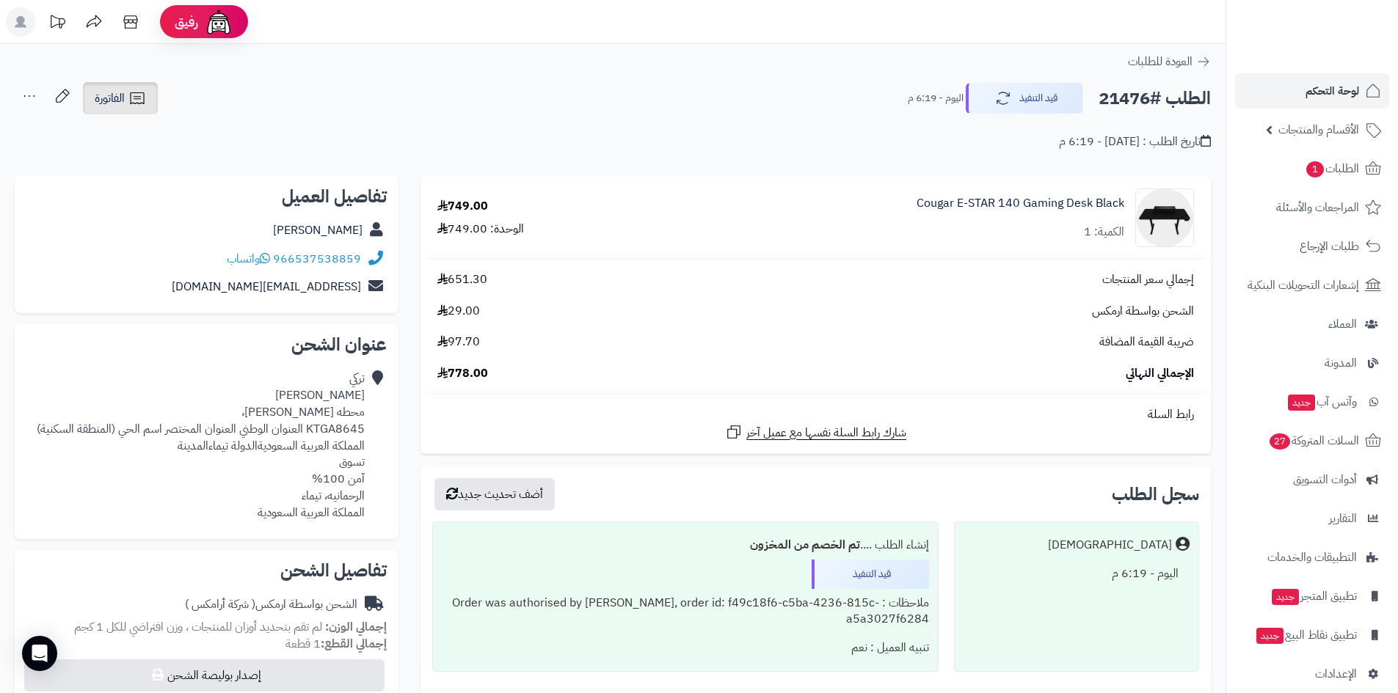
click at [129, 99] on icon at bounding box center [137, 99] width 18 height 18
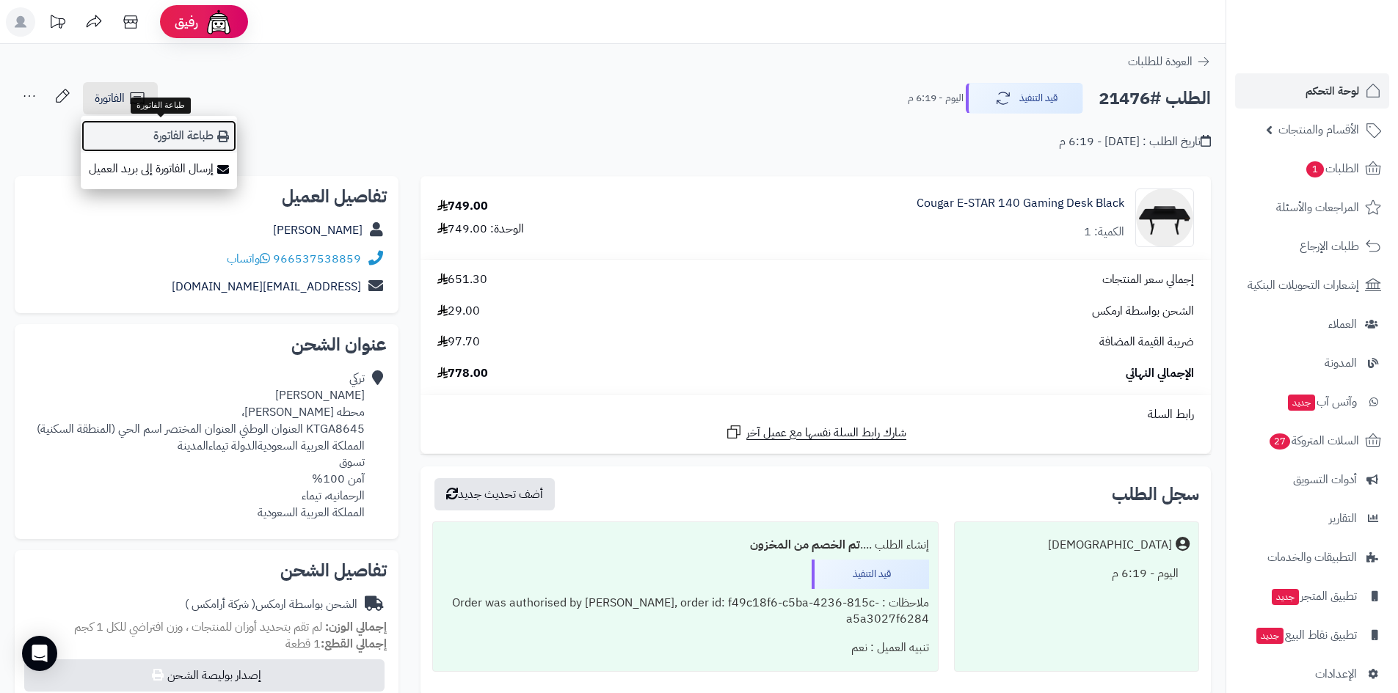
click at [136, 146] on link "طباعة الفاتورة" at bounding box center [159, 136] width 156 height 33
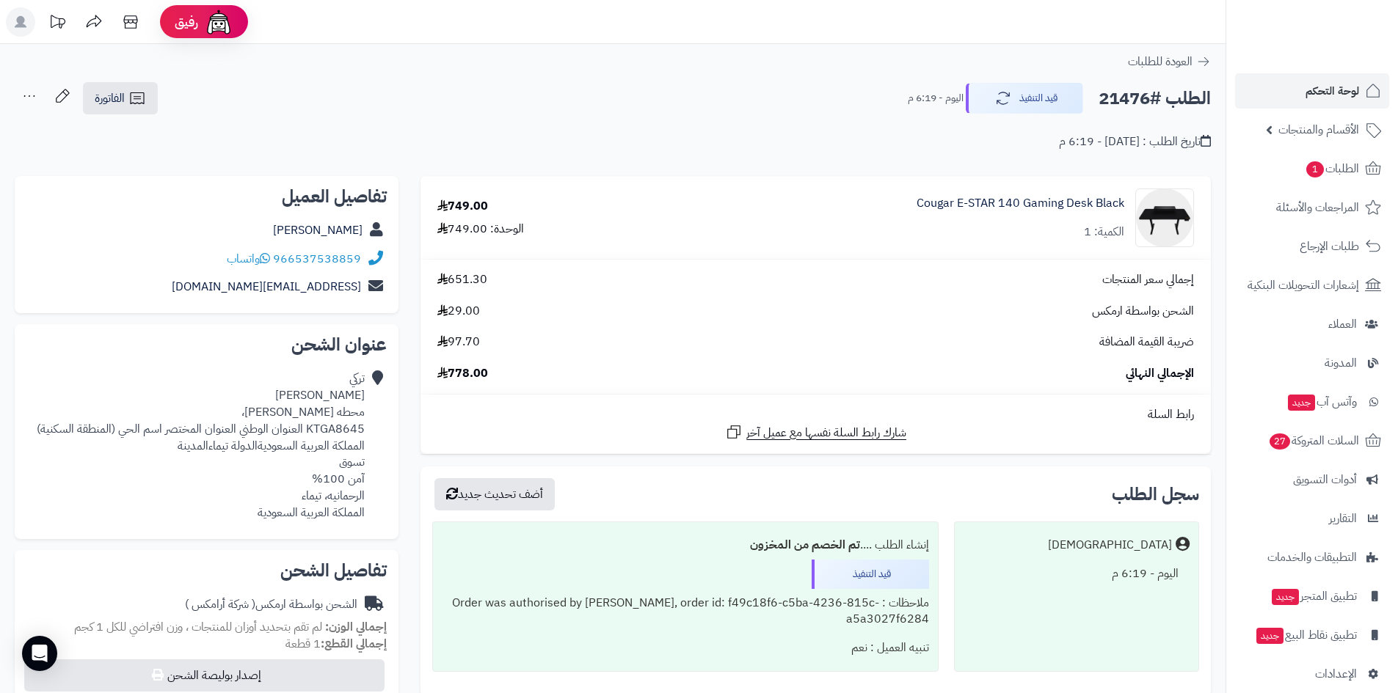
click at [324, 496] on div "تركي العنزي محطه الدوخي، KTGA8645 العنوان الوطني العنوان المختصر اسم الحي (المن…" at bounding box center [195, 446] width 338 height 151
copy div "الرحمانيه، تيماء"
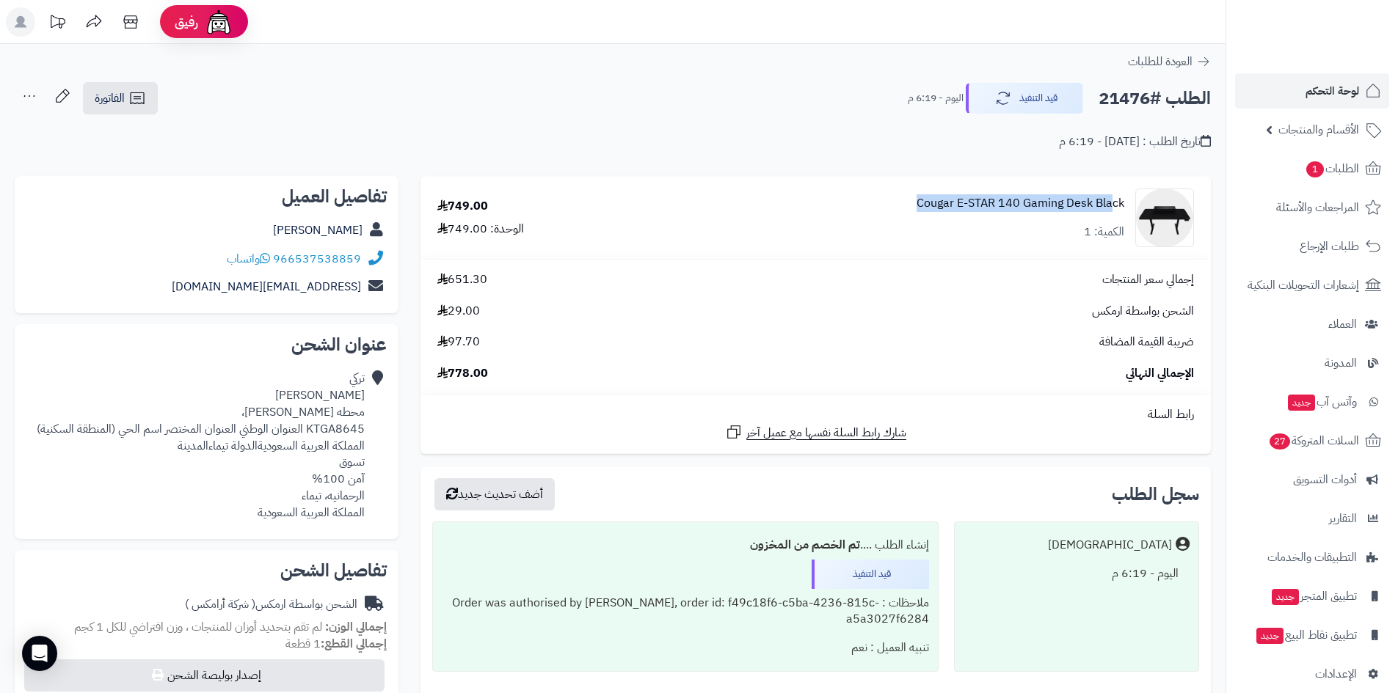
drag, startPoint x: 901, startPoint y: 196, endPoint x: 1113, endPoint y: 200, distance: 212.1
click at [1113, 200] on div "Cougar E-STAR 140 Gaming Desk Black الكمية: 1" at bounding box center [926, 218] width 558 height 59
click at [1255, 153] on link "الطلبات 1" at bounding box center [1312, 168] width 154 height 35
click at [1302, 153] on link "الطلبات 1" at bounding box center [1312, 168] width 154 height 35
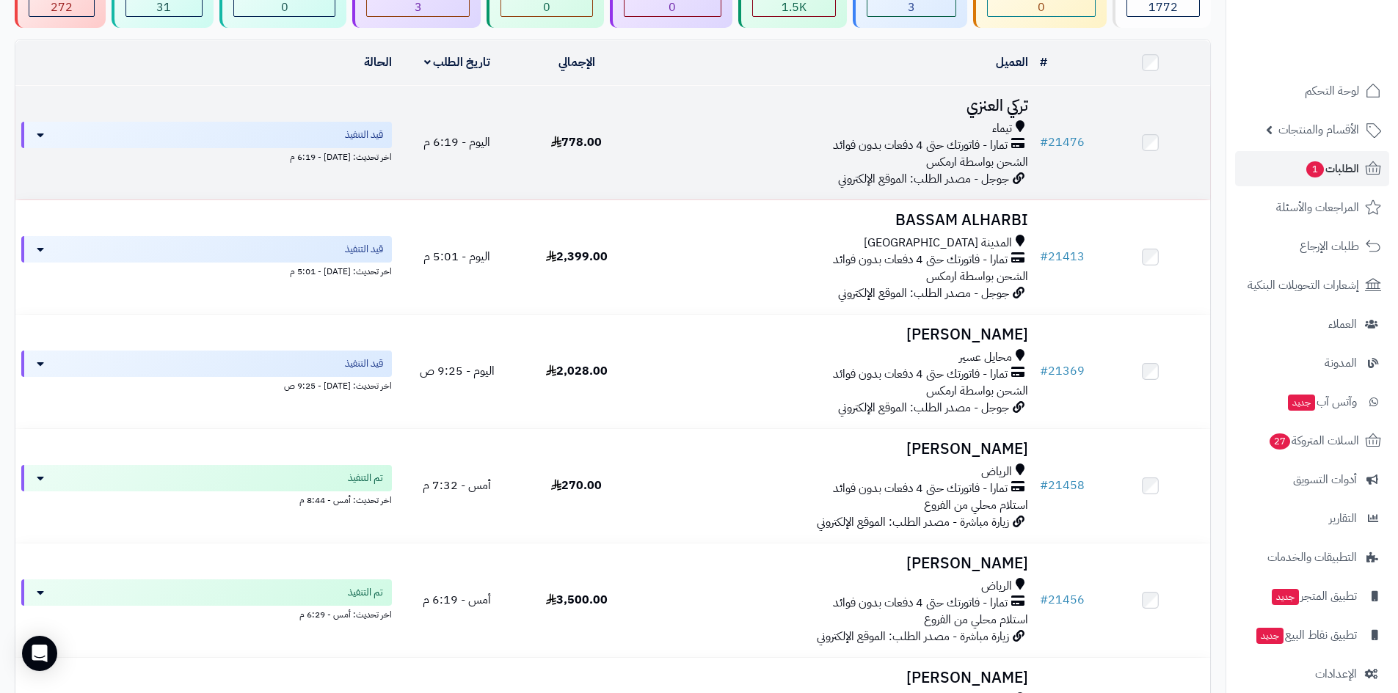
scroll to position [147, 0]
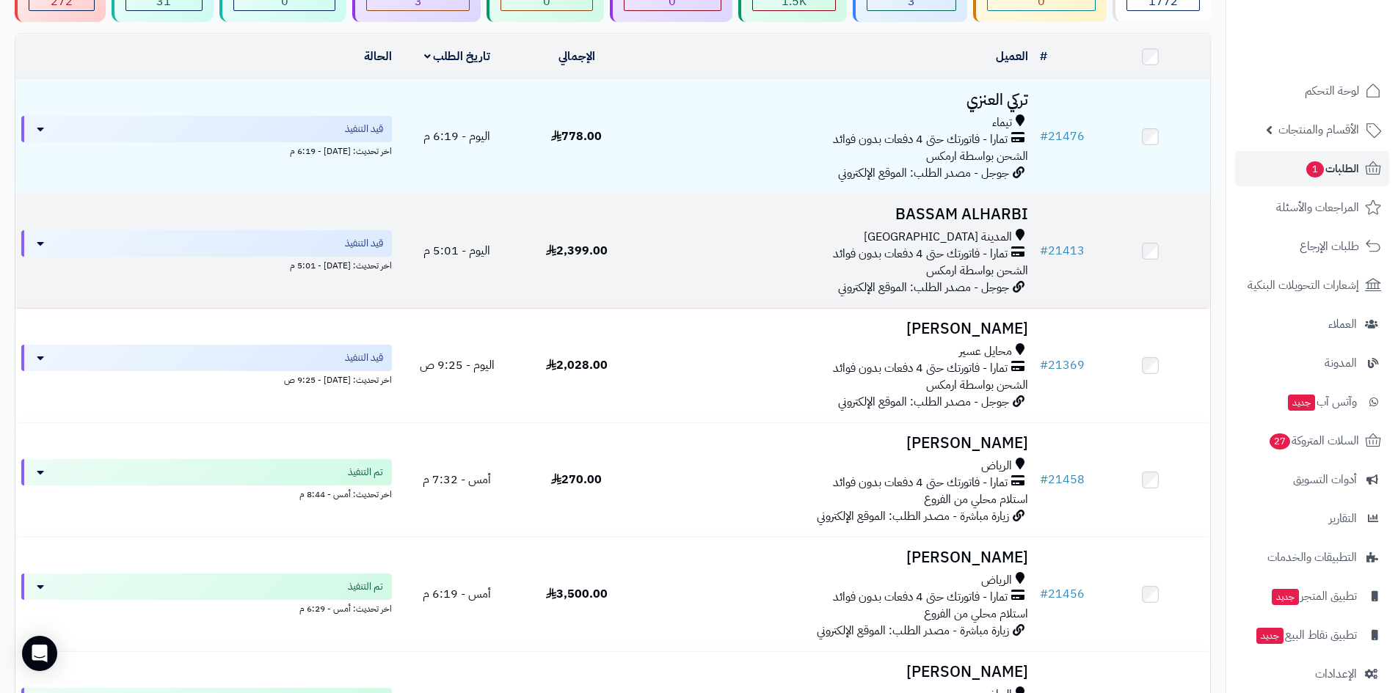
click at [997, 214] on h3 "BASSAM ALHARBI" at bounding box center [835, 214] width 386 height 17
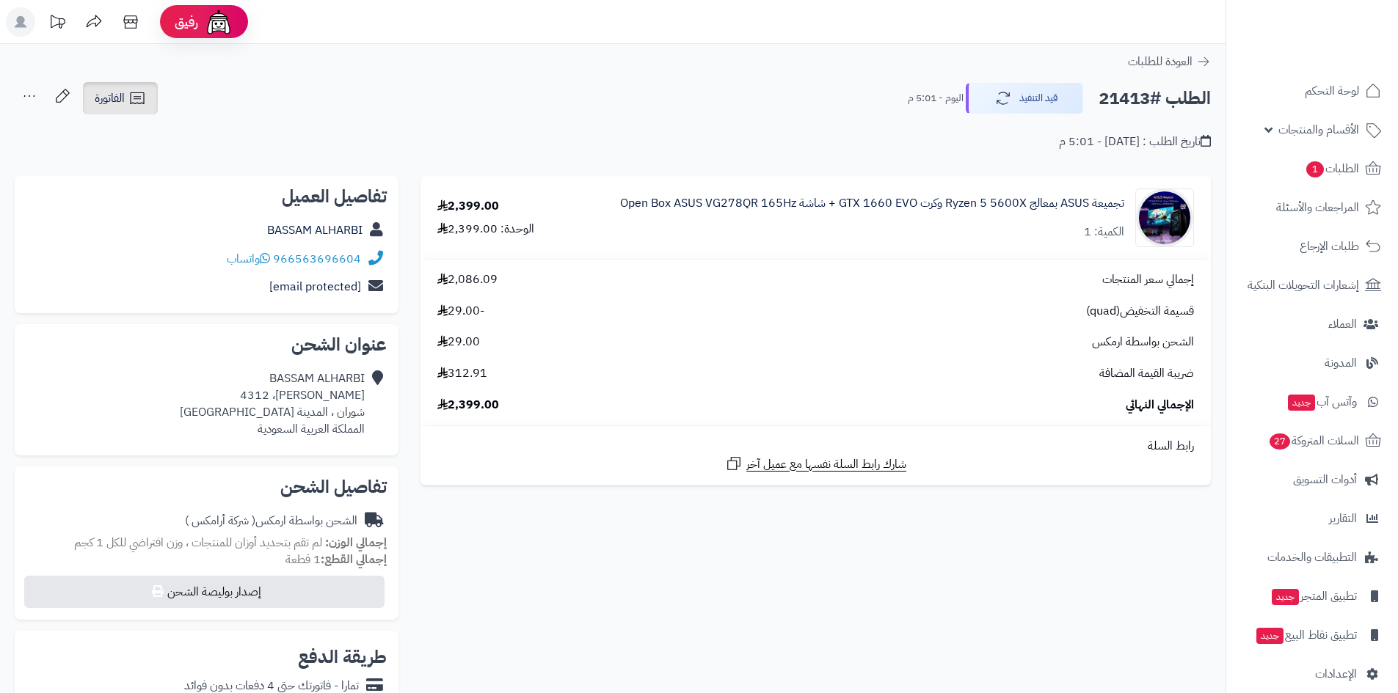
click at [125, 101] on link "الفاتورة" at bounding box center [120, 98] width 75 height 32
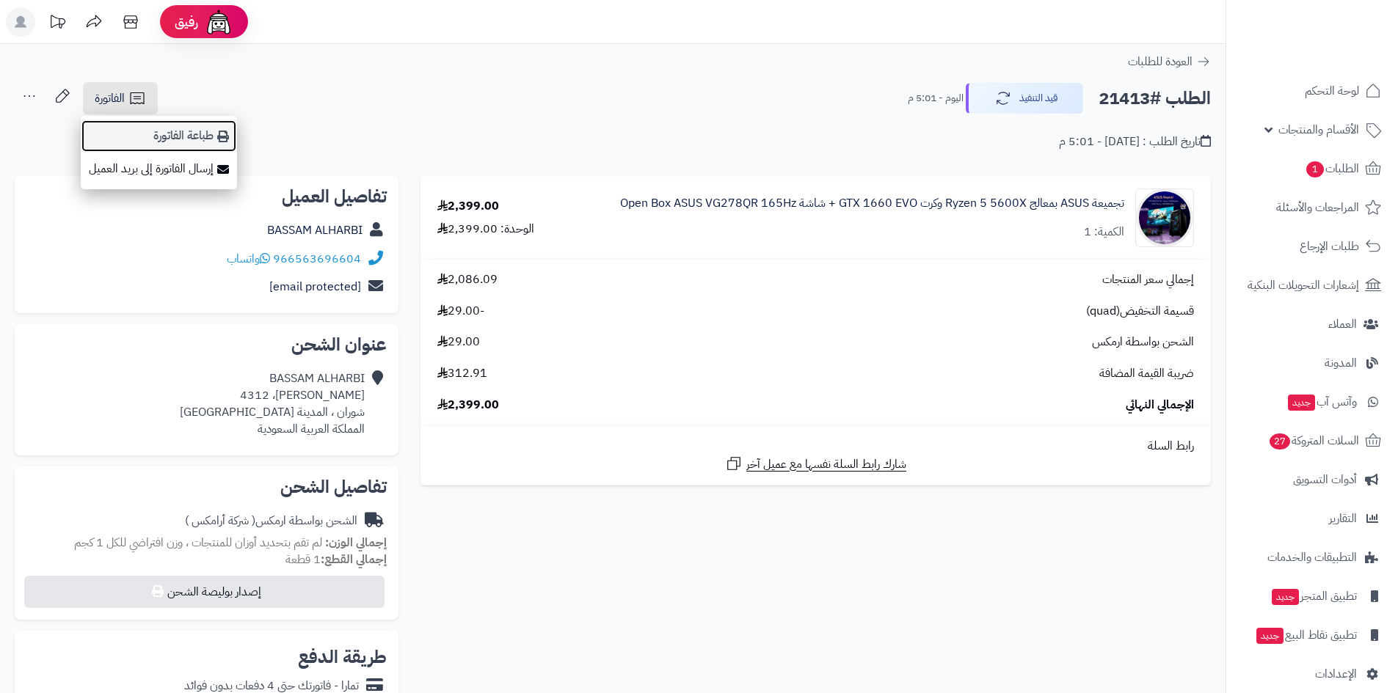
click at [137, 125] on link "طباعة الفاتورة" at bounding box center [159, 136] width 156 height 33
